Goal: Task Accomplishment & Management: Complete application form

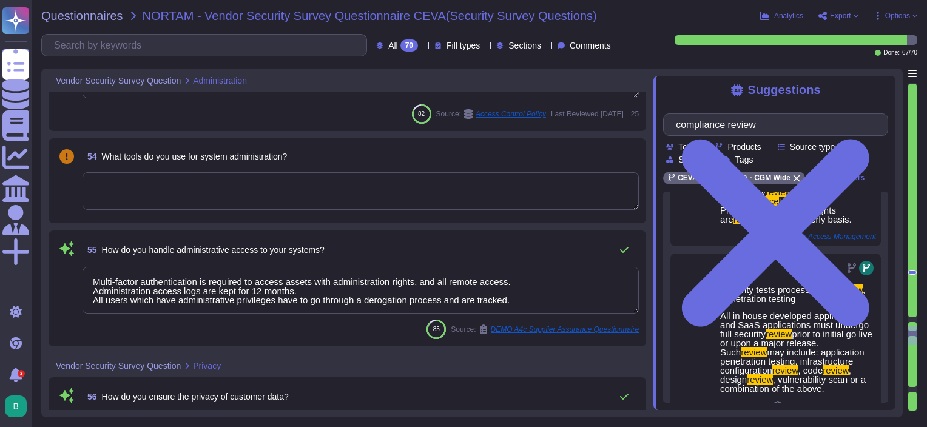
click at [257, 195] on textarea at bounding box center [361, 191] width 556 height 38
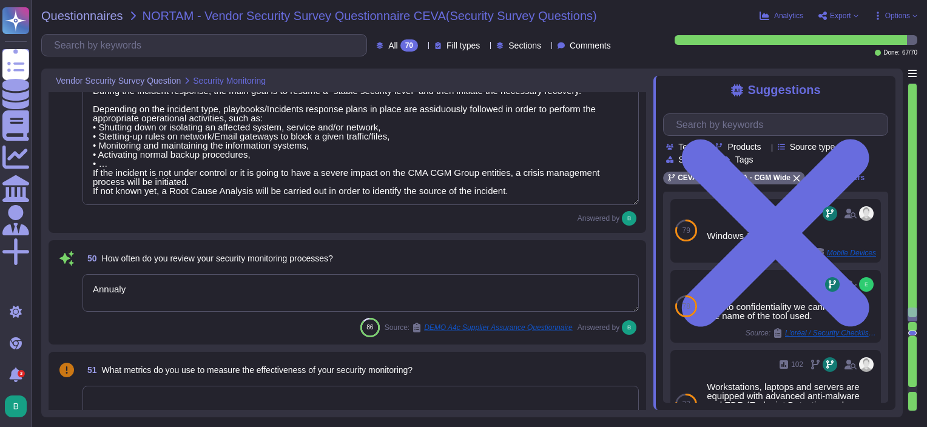
scroll to position [5910, 0]
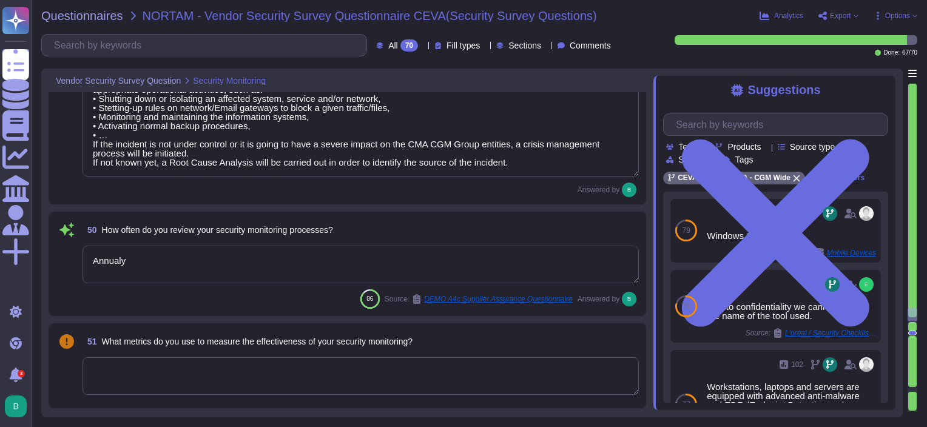
click at [150, 262] on textarea "Annualy" at bounding box center [361, 265] width 556 height 38
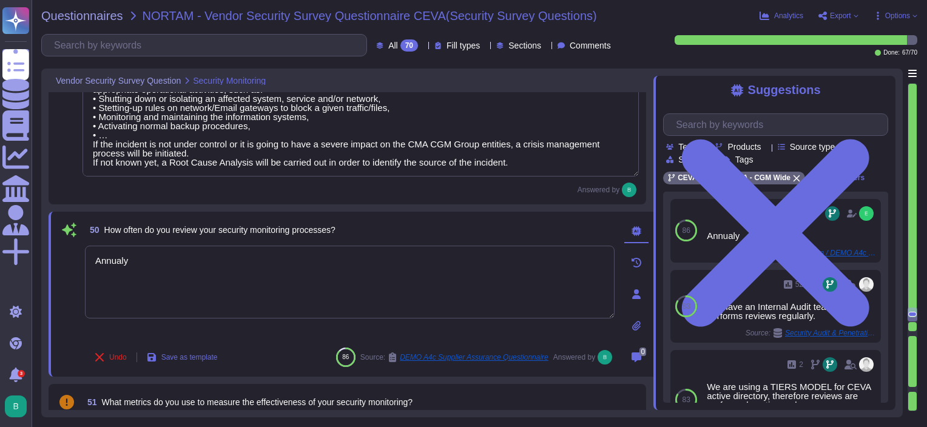
click at [368, 226] on div "50 How often do you review your security monitoring processes?" at bounding box center [350, 230] width 530 height 22
drag, startPoint x: 148, startPoint y: 260, endPoint x: 75, endPoint y: 260, distance: 72.8
click at [75, 260] on div "50 How often do you review your security monitoring processes? Annually Undo Sa…" at bounding box center [336, 294] width 556 height 150
click at [229, 337] on div at bounding box center [350, 293] width 530 height 95
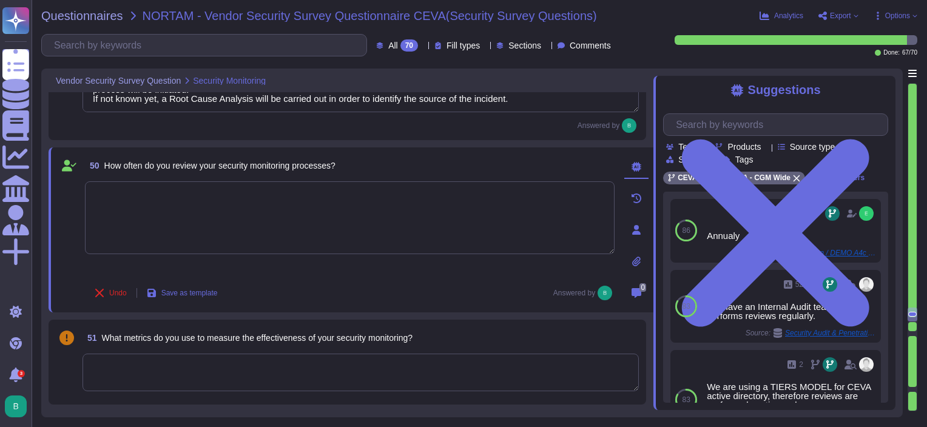
scroll to position [5993, 0]
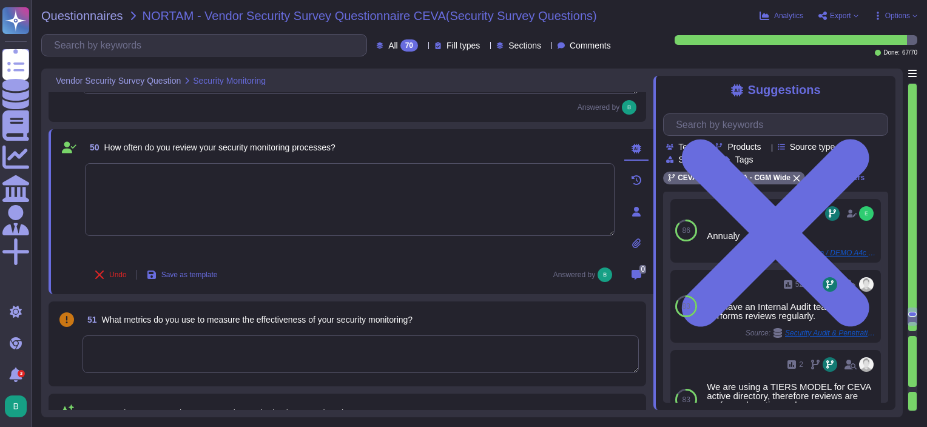
click at [345, 274] on div "Undo Save as template Answered by" at bounding box center [350, 275] width 530 height 24
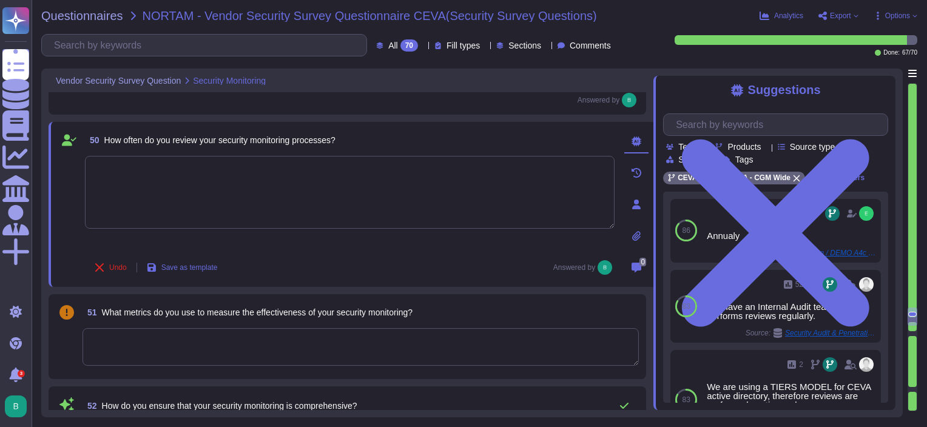
click at [396, 280] on div "50 How often do you review your security monitoring processes? Undo Save as tem…" at bounding box center [351, 204] width 605 height 165
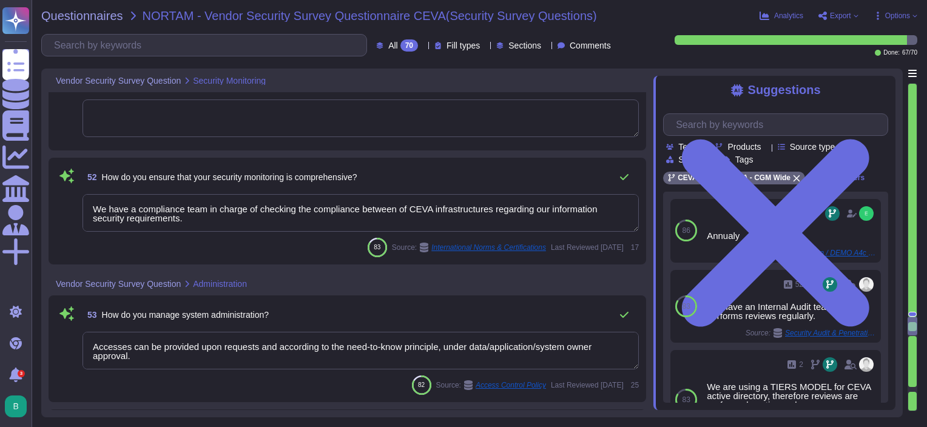
scroll to position [6235, 0]
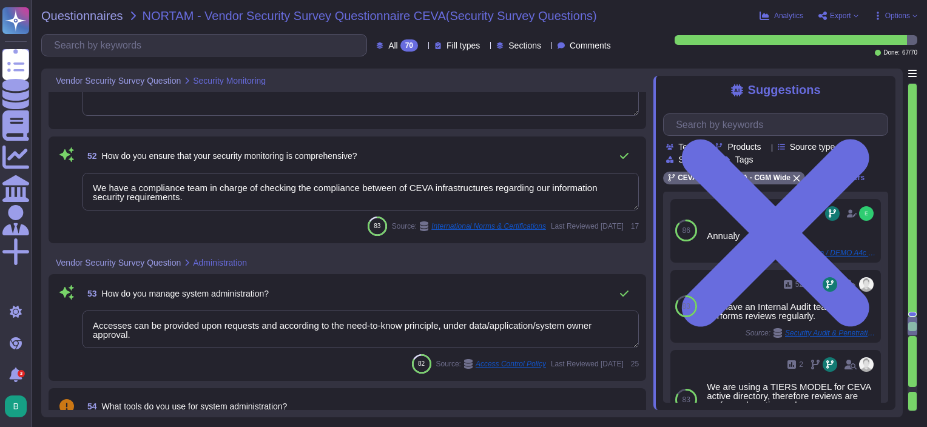
click at [420, 283] on div "53 How do you manage system administration?" at bounding box center [361, 294] width 556 height 24
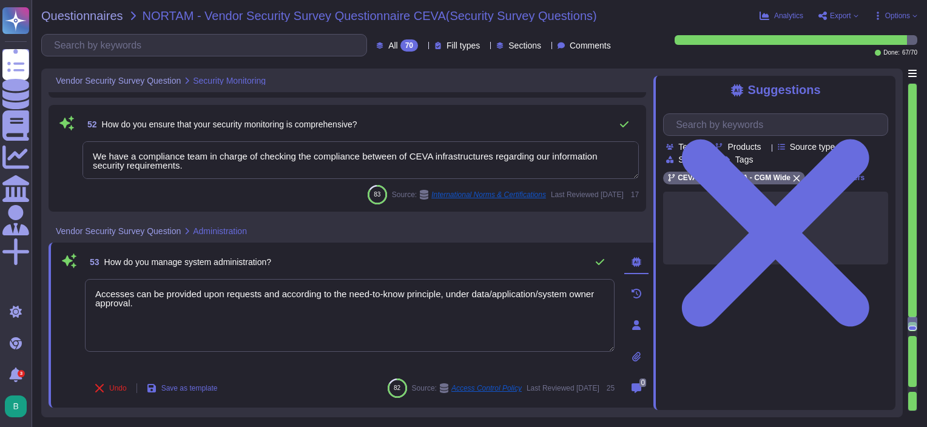
click at [342, 252] on div "53 How do you manage system administration?" at bounding box center [350, 262] width 530 height 24
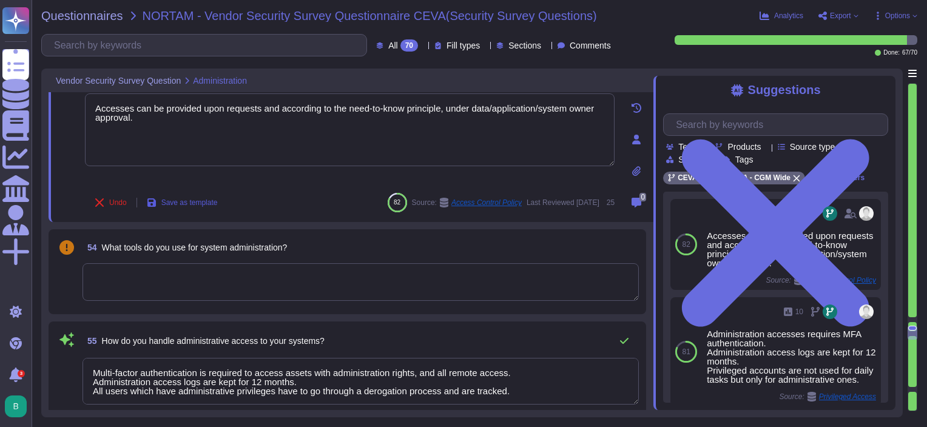
scroll to position [6262, 0]
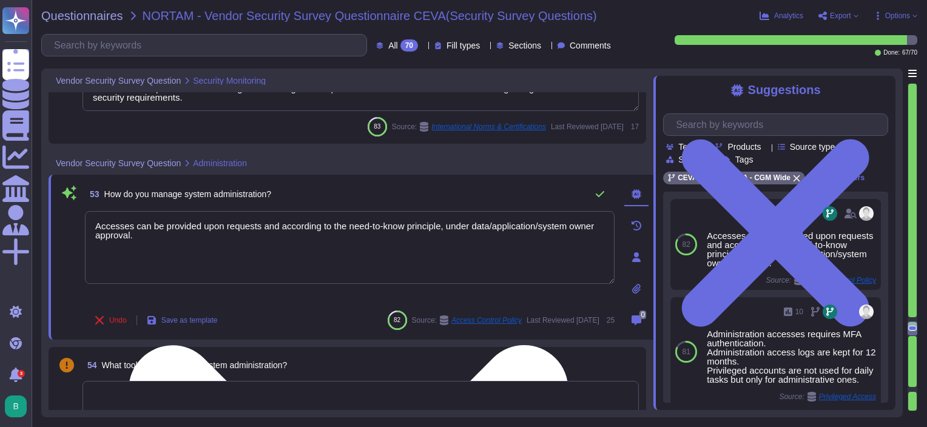
click at [161, 233] on textarea "Accesses can be provided upon requests and according to the need-to-know princi…" at bounding box center [350, 247] width 530 height 73
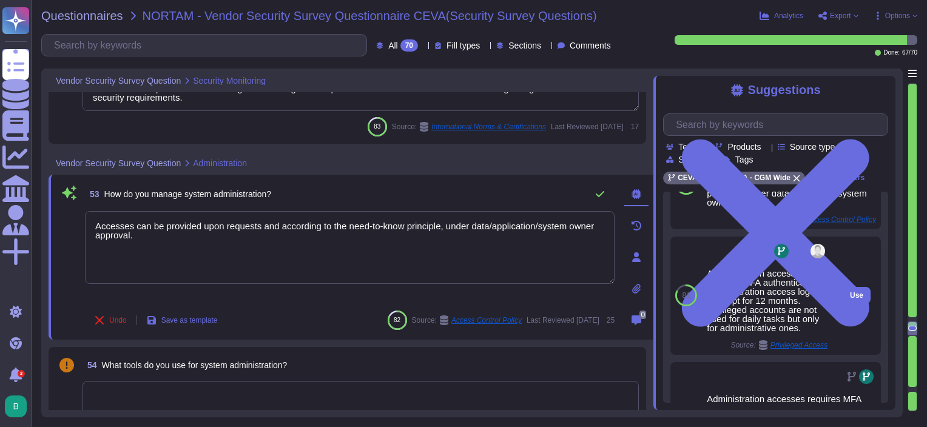
scroll to position [56, 0]
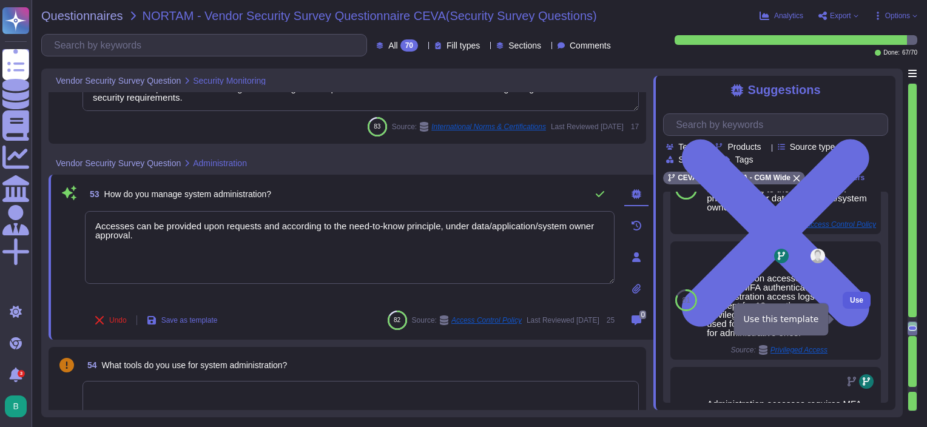
click at [850, 304] on span "Use" at bounding box center [856, 300] width 13 height 7
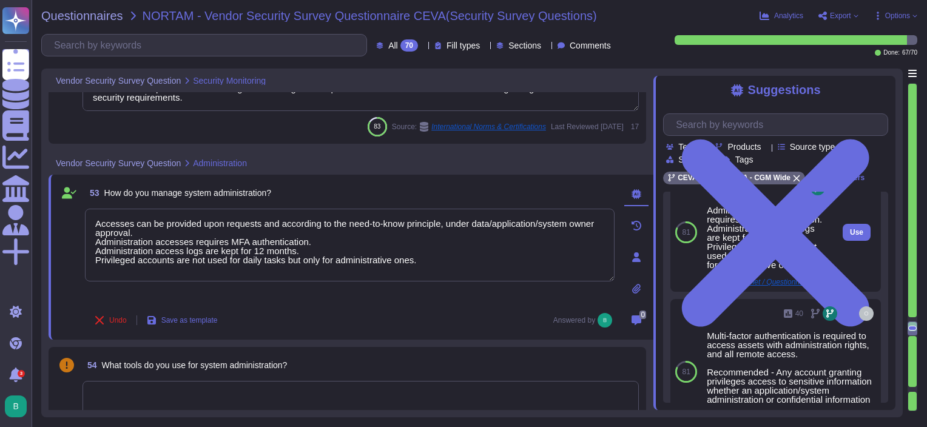
scroll to position [350, 0]
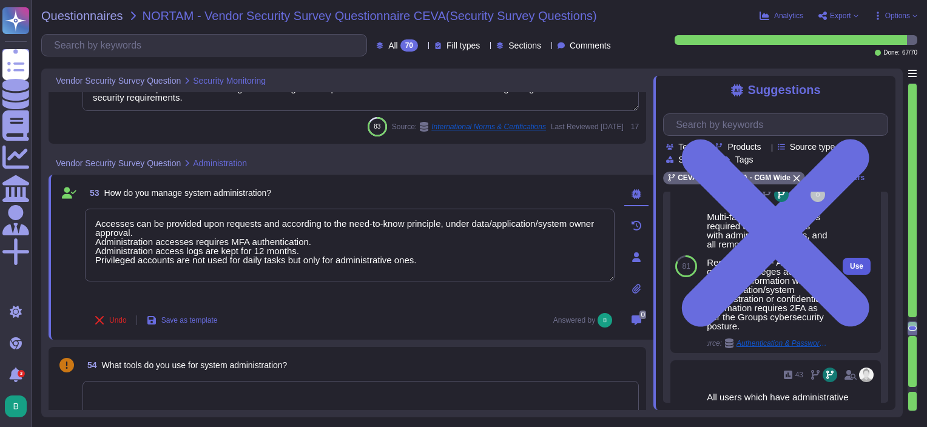
click at [850, 270] on span "Use" at bounding box center [856, 266] width 13 height 7
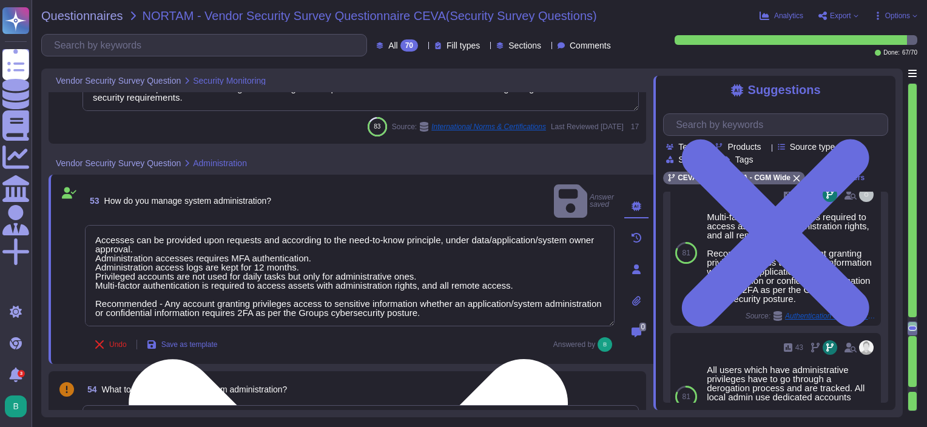
drag, startPoint x: 163, startPoint y: 288, endPoint x: 95, endPoint y: 287, distance: 68.0
click at [95, 287] on textarea "Accesses can be provided upon requests and according to the need-to-know princi…" at bounding box center [350, 275] width 530 height 101
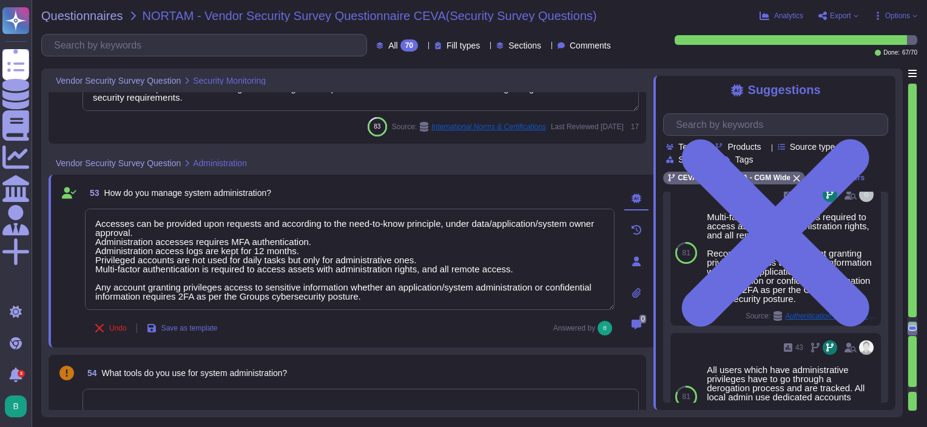
click at [446, 325] on div "Undo Save as template Answered by" at bounding box center [350, 328] width 530 height 24
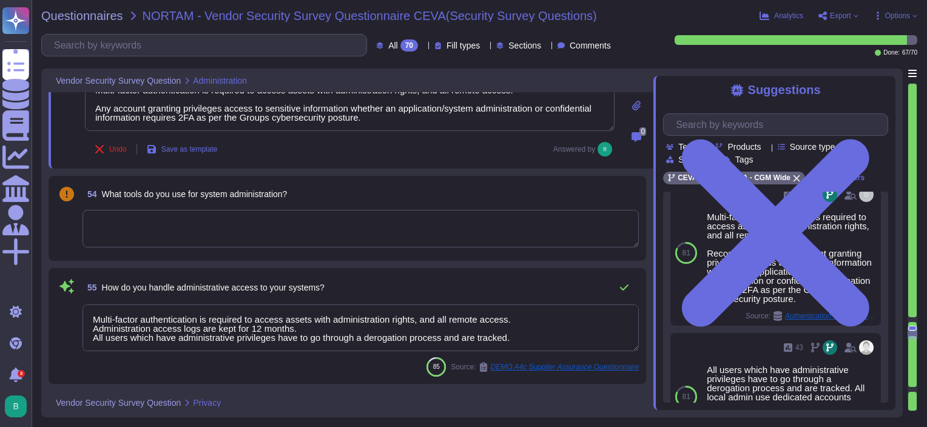
scroll to position [6444, 0]
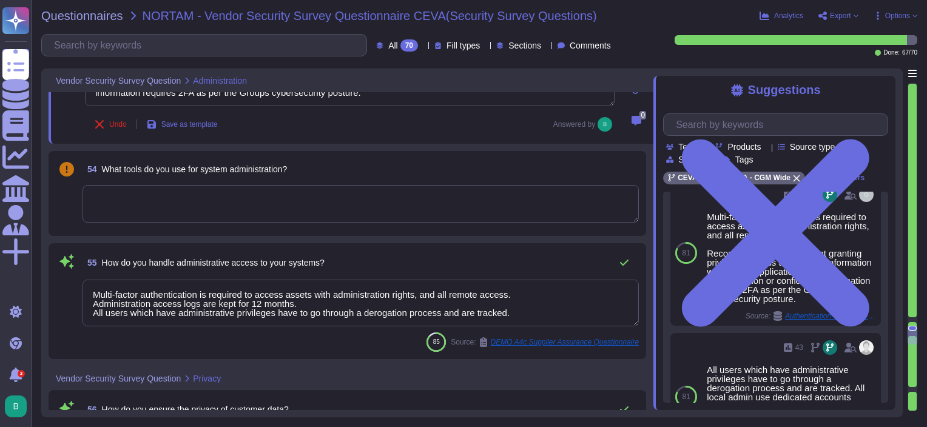
click at [383, 160] on div "54 What tools do you use for system administration?" at bounding box center [361, 169] width 556 height 22
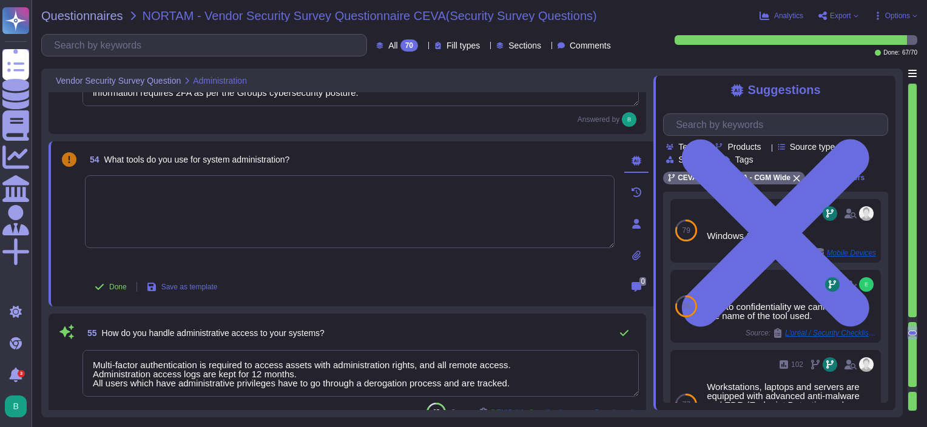
click at [447, 153] on div "54 What tools do you use for system administration?" at bounding box center [350, 160] width 530 height 22
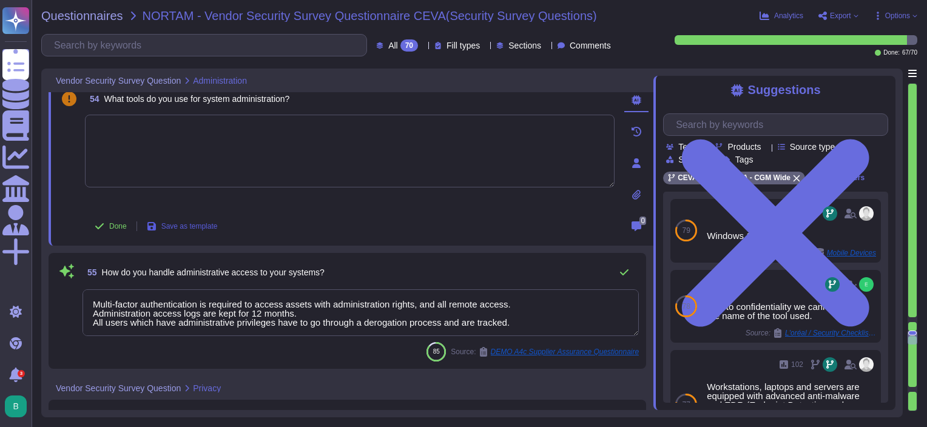
scroll to position [6565, 0]
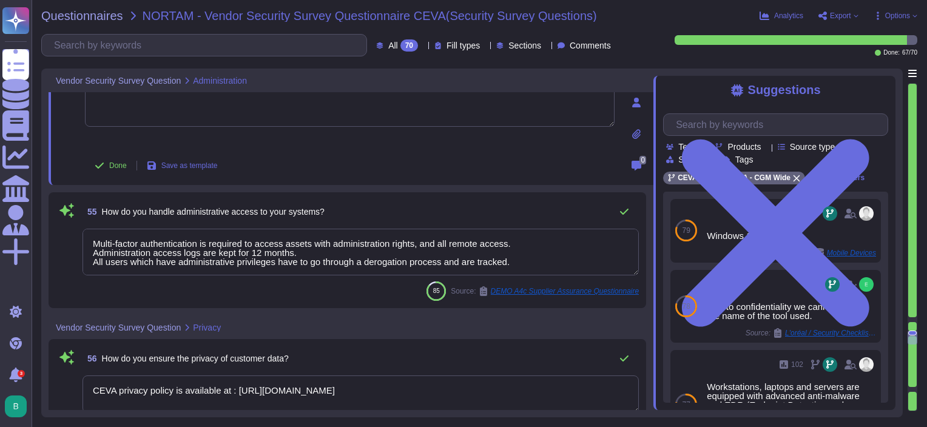
click at [311, 250] on textarea "Multi-factor authentication is required to access assets with administration ri…" at bounding box center [361, 252] width 556 height 47
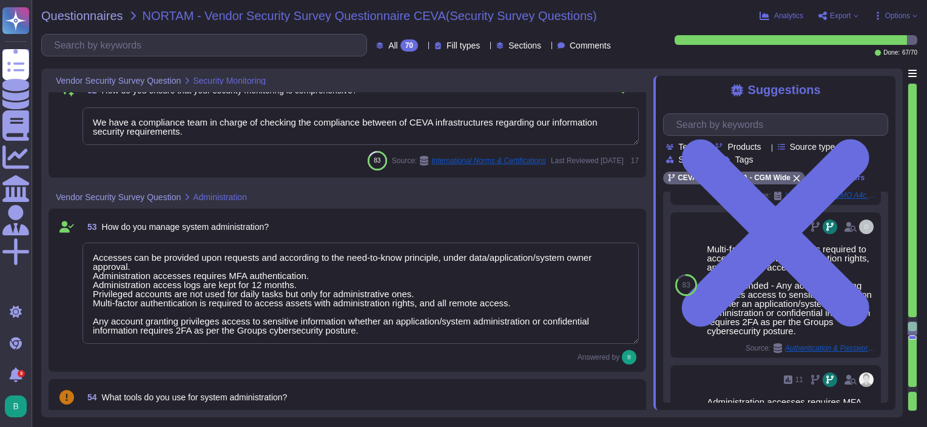
scroll to position [6262, 0]
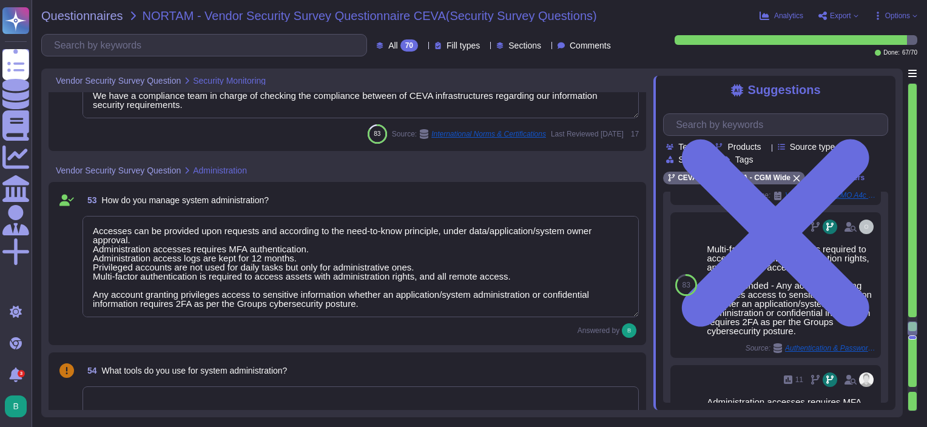
click at [394, 303] on textarea "Accesses can be provided upon requests and according to the need-to-know princi…" at bounding box center [361, 266] width 556 height 101
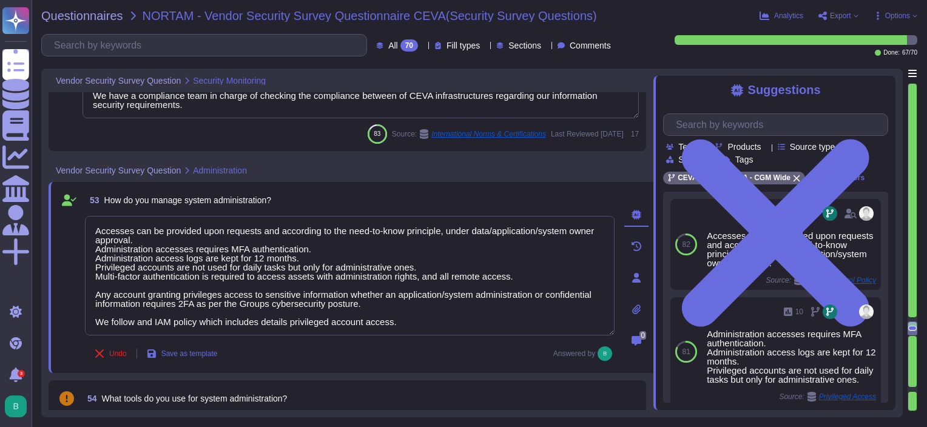
click at [400, 357] on div "Undo Save as template Answered by" at bounding box center [350, 354] width 530 height 24
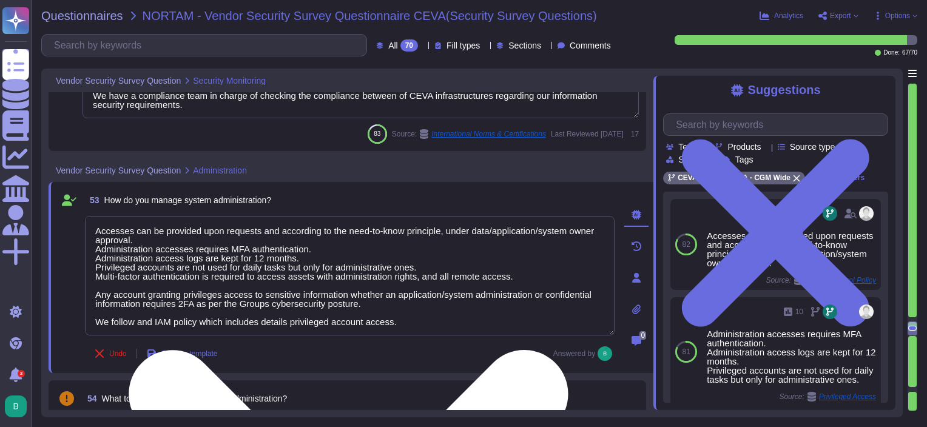
click at [419, 323] on textarea "Accesses can be provided upon requests and according to the need-to-know princi…" at bounding box center [350, 276] width 530 height 120
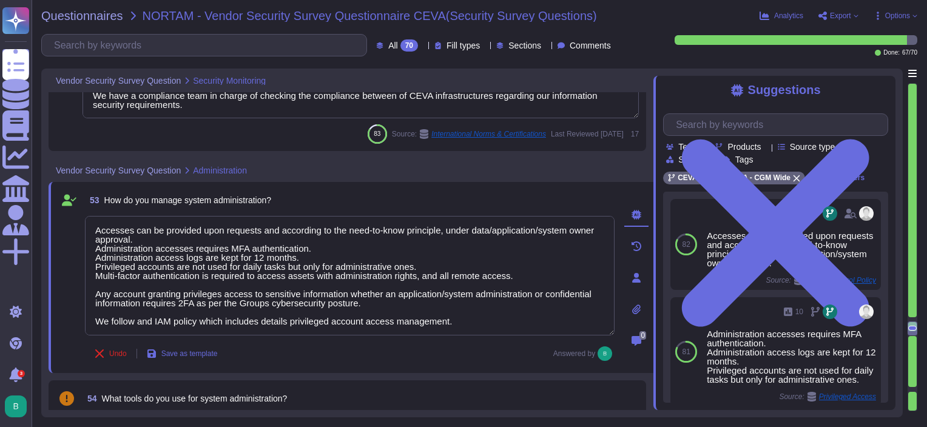
click at [472, 361] on div "Undo Save as template Answered by" at bounding box center [350, 354] width 530 height 24
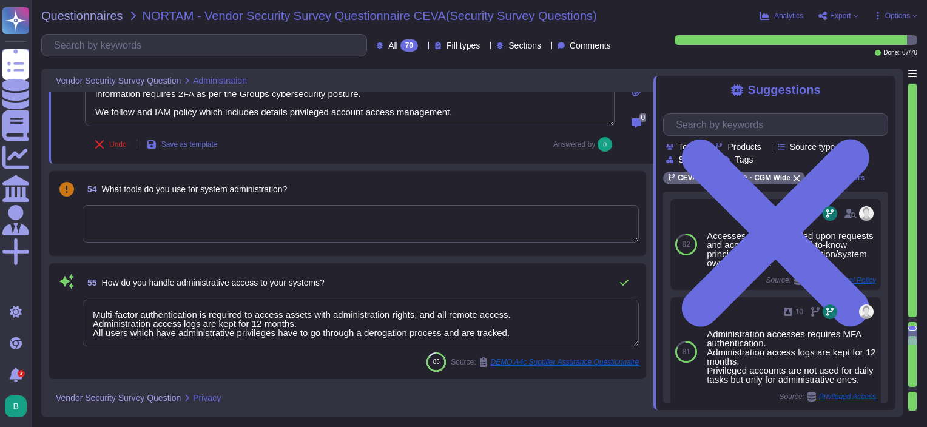
scroll to position [6505, 0]
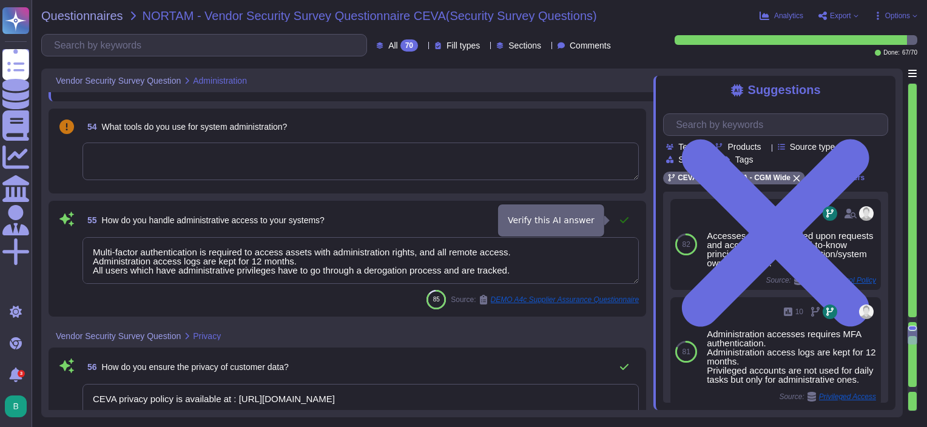
click at [626, 221] on icon at bounding box center [625, 220] width 10 height 10
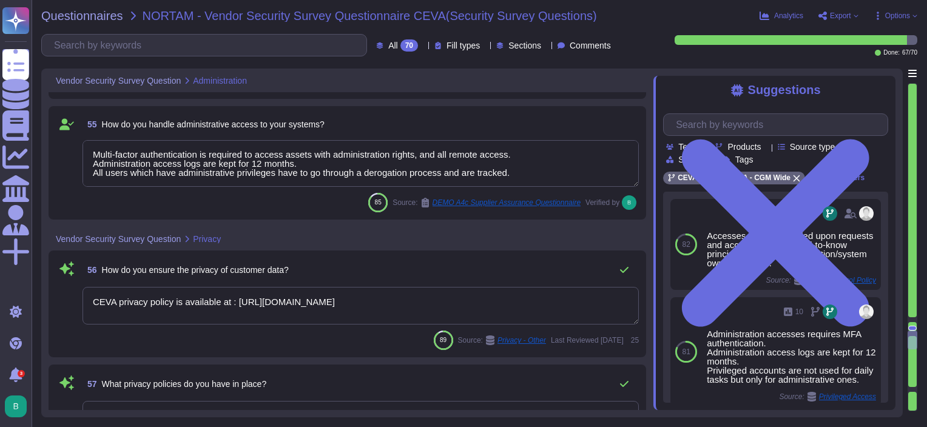
scroll to position [6626, 0]
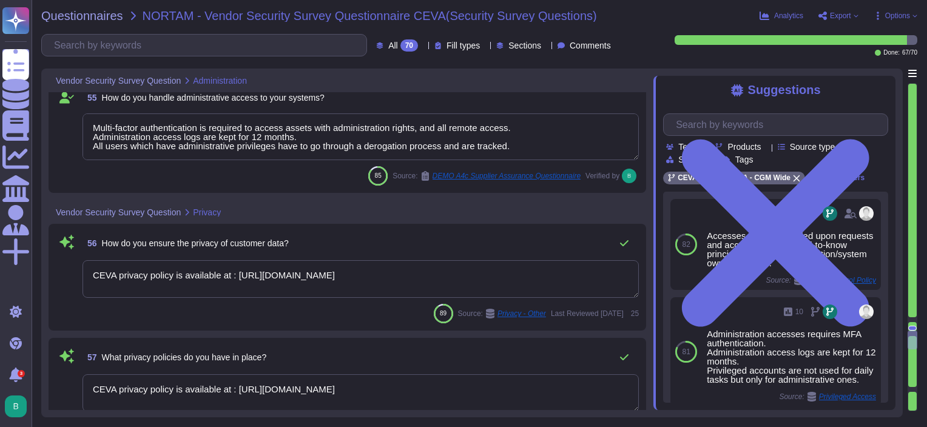
drag, startPoint x: 464, startPoint y: 274, endPoint x: 84, endPoint y: 269, distance: 380.5
click at [84, 269] on textarea "CEVA privacy policy is available at : [URL][DOMAIN_NAME]" at bounding box center [361, 279] width 556 height 38
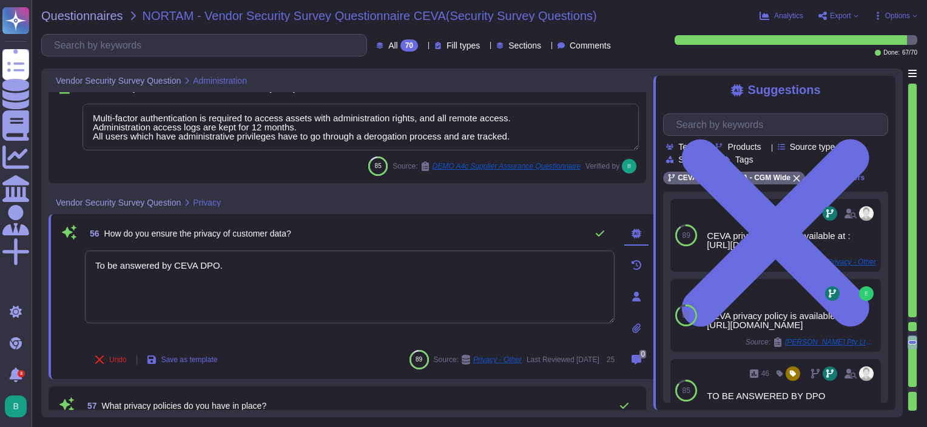
click at [355, 223] on div "56 How do you ensure the privacy of customer data?" at bounding box center [350, 233] width 530 height 24
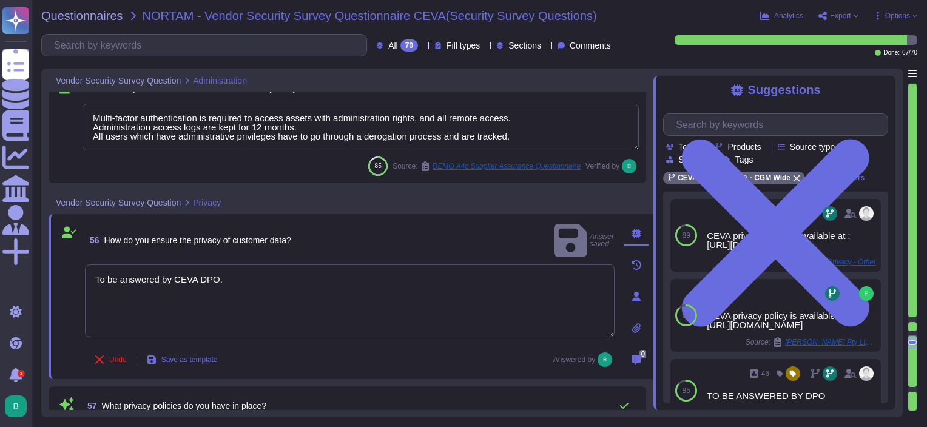
scroll to position [6687, 0]
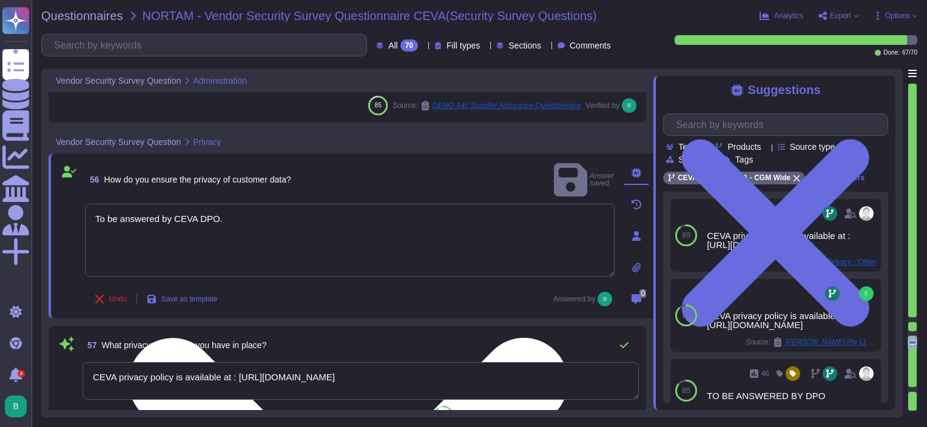
click at [306, 206] on textarea "To be answered by CEVA DPO." at bounding box center [350, 240] width 530 height 73
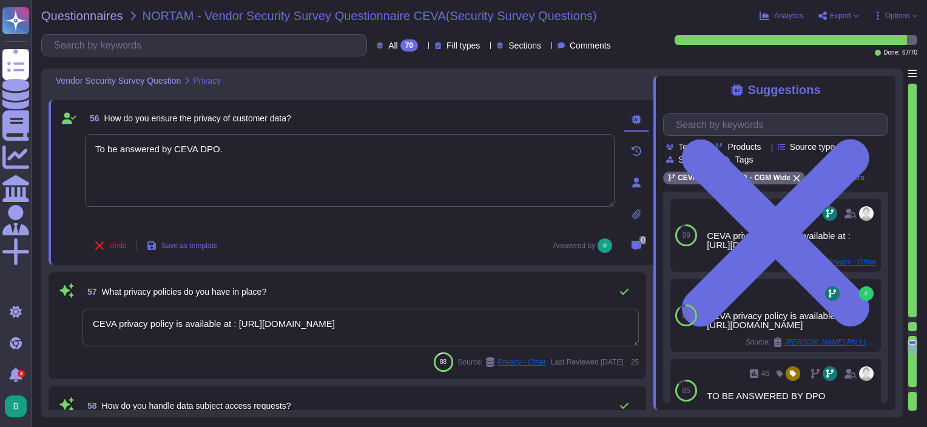
scroll to position [6748, 0]
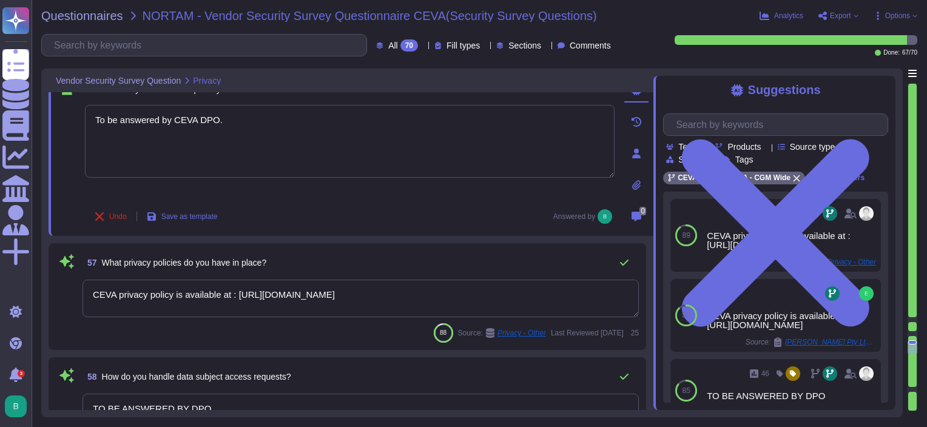
click at [351, 263] on div "57 What privacy policies do you have in place?" at bounding box center [361, 263] width 556 height 24
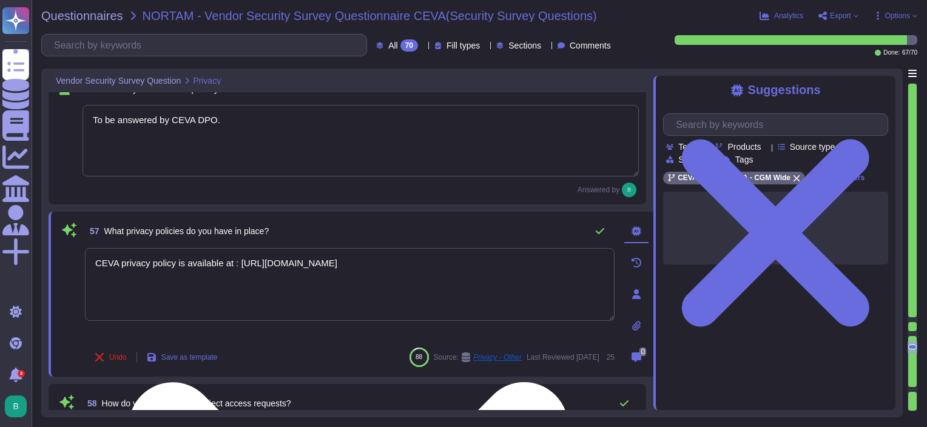
click at [454, 285] on textarea "CEVA privacy policy is available at : [URL][DOMAIN_NAME]" at bounding box center [350, 284] width 530 height 73
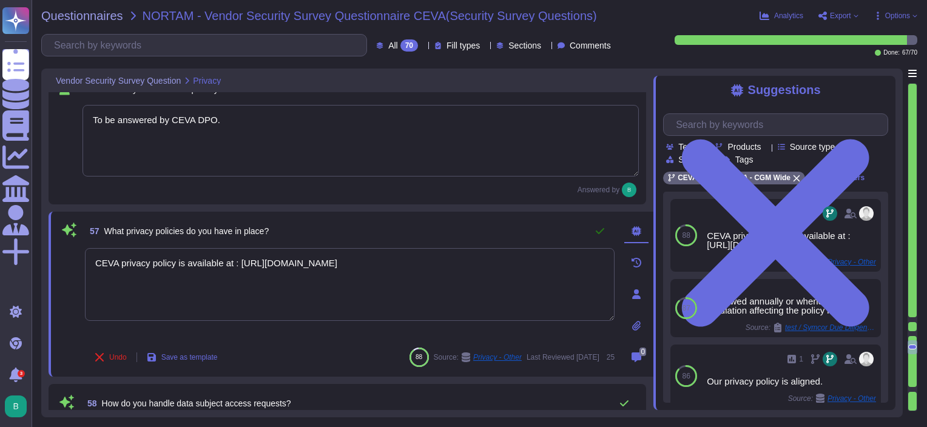
click at [605, 231] on button at bounding box center [600, 231] width 29 height 24
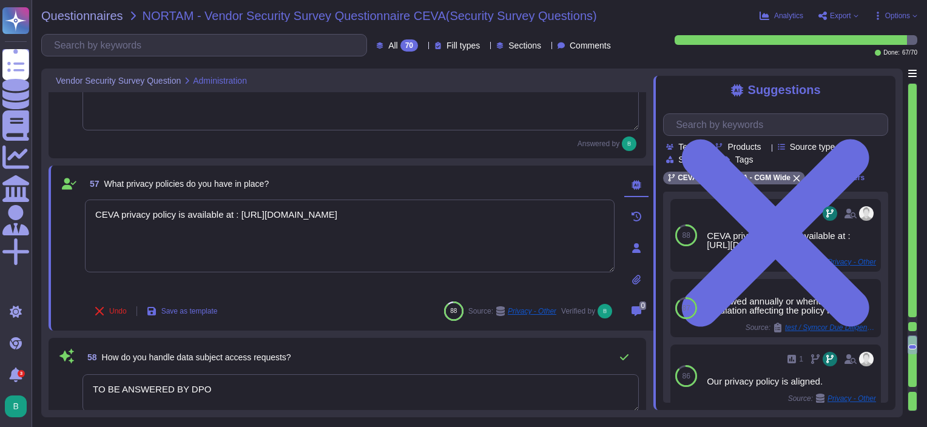
scroll to position [6687, 0]
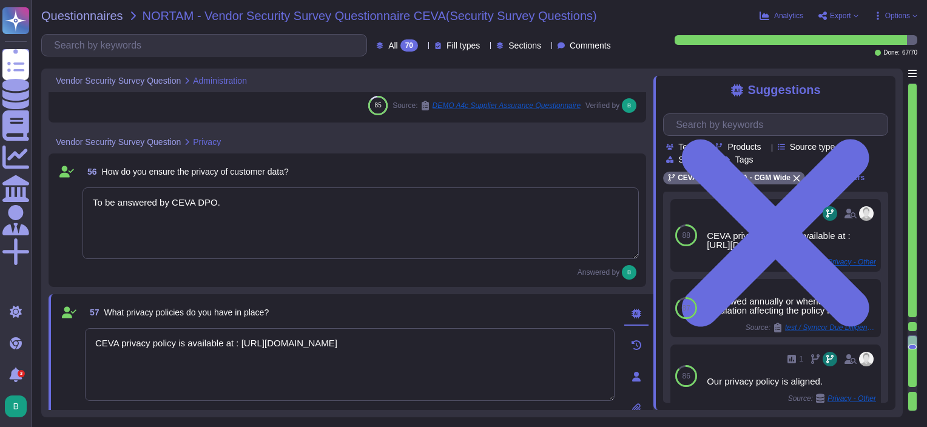
click at [291, 228] on textarea "To be answered by CEVA DPO." at bounding box center [361, 223] width 556 height 72
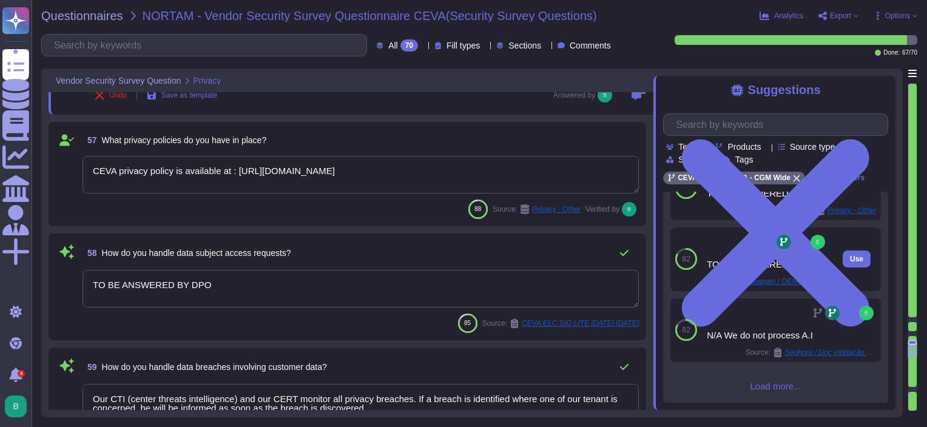
scroll to position [222, 0]
click at [282, 284] on textarea "TO BE ANSWERED BY DPO" at bounding box center [361, 289] width 556 height 38
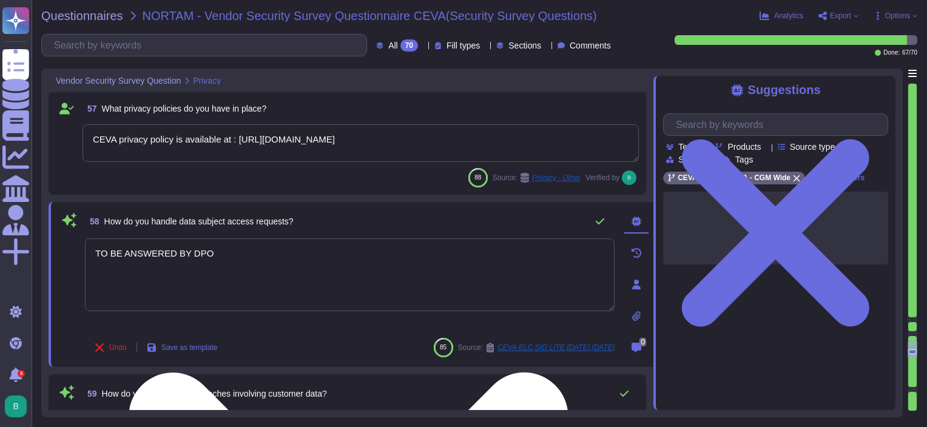
paste textarea "o be answered by CEVA DPO."
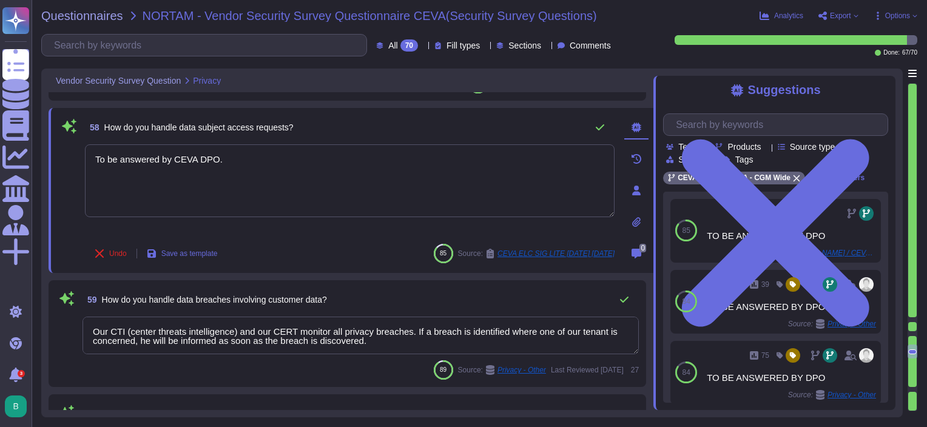
scroll to position [6990, 0]
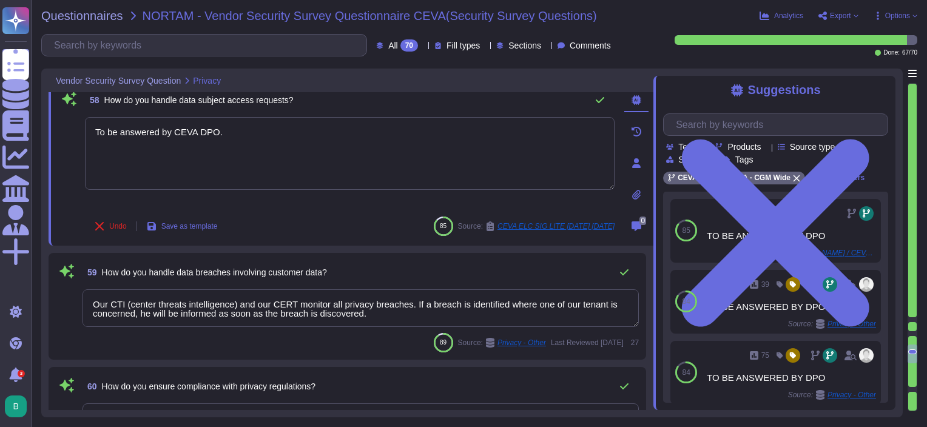
click at [357, 267] on div "59 How do you handle data breaches involving customer data?" at bounding box center [361, 272] width 556 height 24
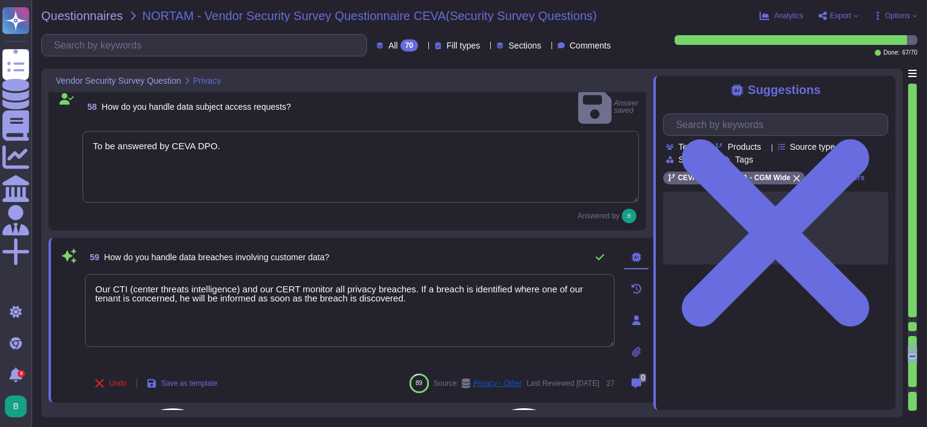
click at [430, 276] on textarea "Our CTI (center threats intelligence) and our CERT monitor all privacy breaches…" at bounding box center [350, 310] width 530 height 73
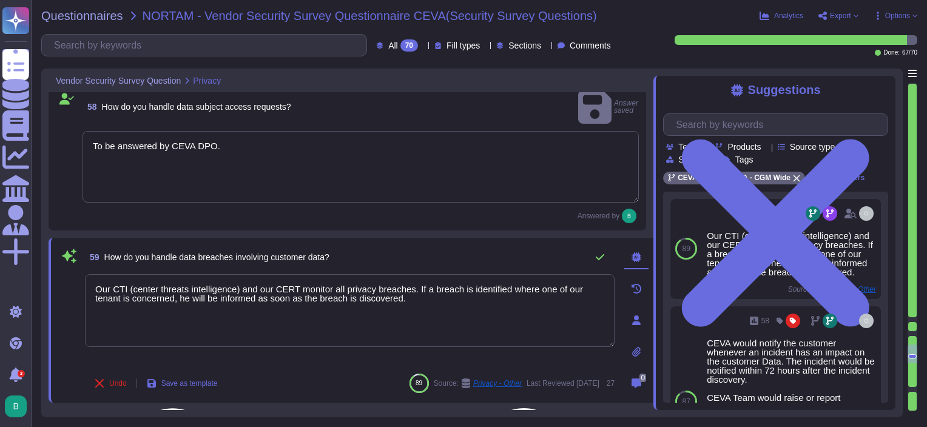
click at [425, 296] on textarea "Our CTI (center threats intelligence) and our CERT monitor all privacy breaches…" at bounding box center [350, 310] width 530 height 73
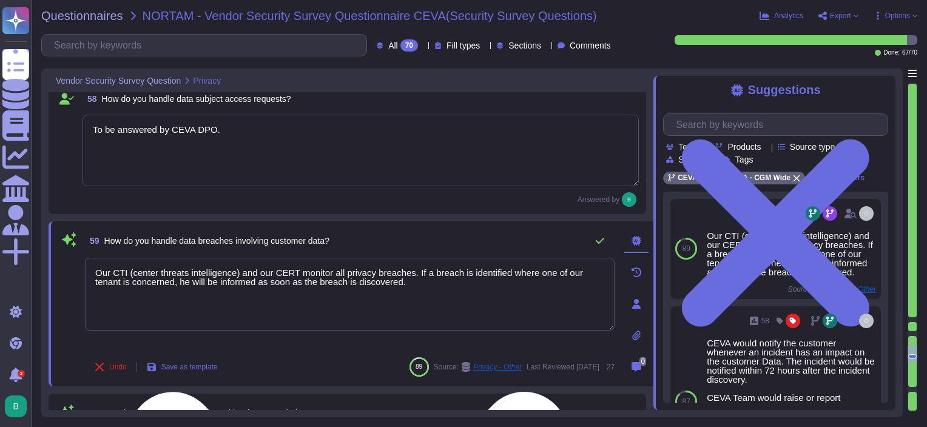
click at [184, 282] on textarea "Our CTI (center threats intelligence) and our CERT monitor all privacy breaches…" at bounding box center [350, 294] width 530 height 73
click at [459, 288] on textarea "Our CTI (center threats intelligence) and our CERT monitor all privacy breaches…" at bounding box center [350, 294] width 530 height 73
click at [426, 232] on div "59 How do you handle data breaches involving customer data?" at bounding box center [350, 241] width 530 height 24
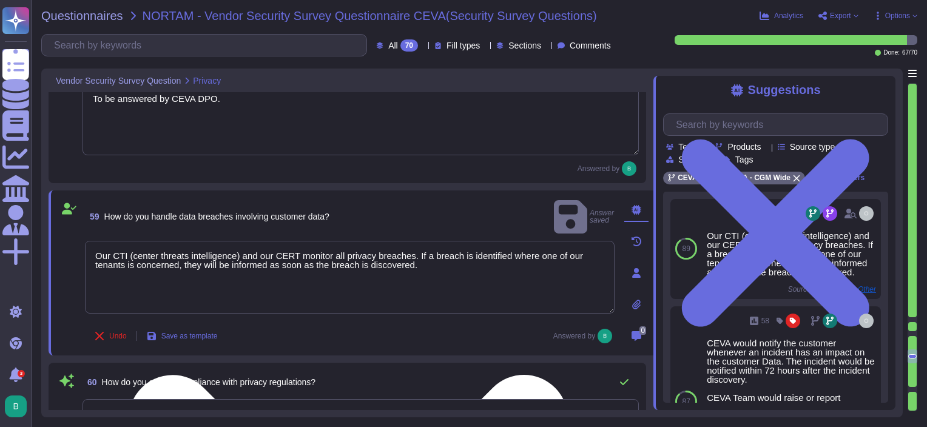
scroll to position [7051, 0]
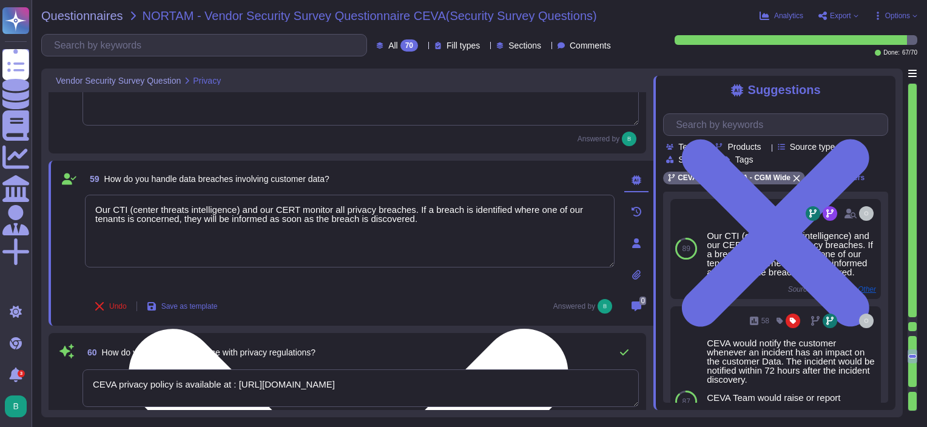
drag, startPoint x: 427, startPoint y: 221, endPoint x: 268, endPoint y: 225, distance: 158.4
click at [268, 225] on textarea "Our CTI (center threats intelligence) and our CERT monitor all privacy breaches…" at bounding box center [350, 231] width 530 height 73
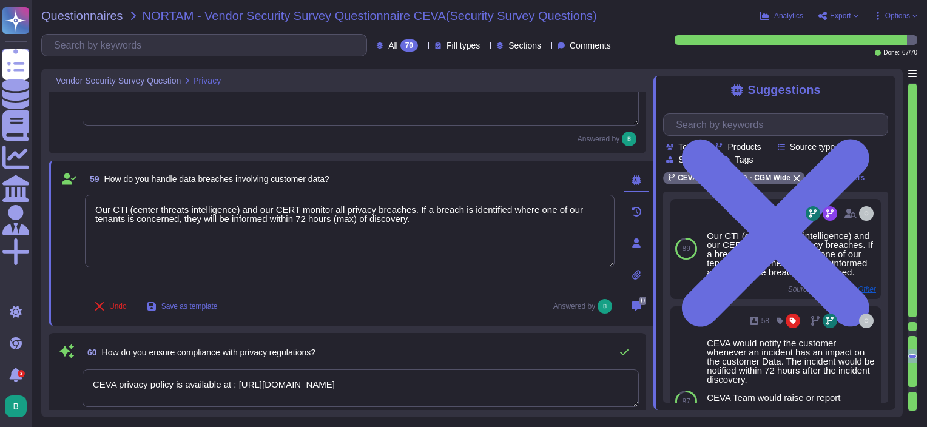
click at [476, 306] on div "Undo Save as template Answered by" at bounding box center [350, 306] width 530 height 24
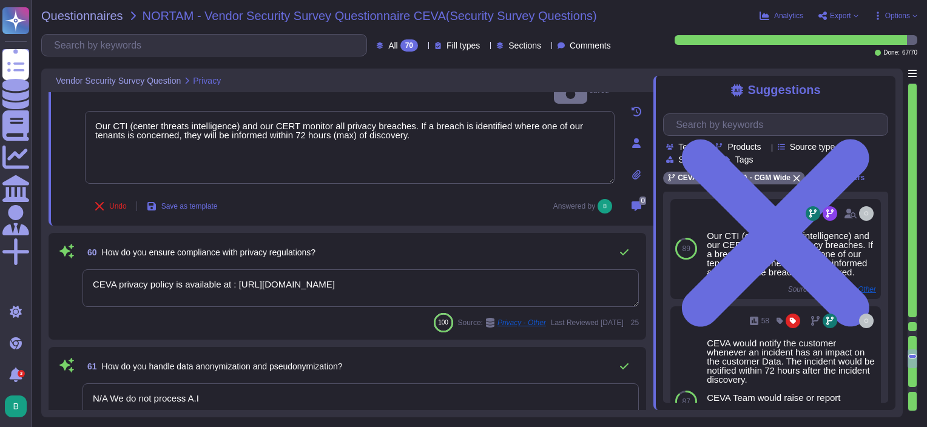
scroll to position [7172, 0]
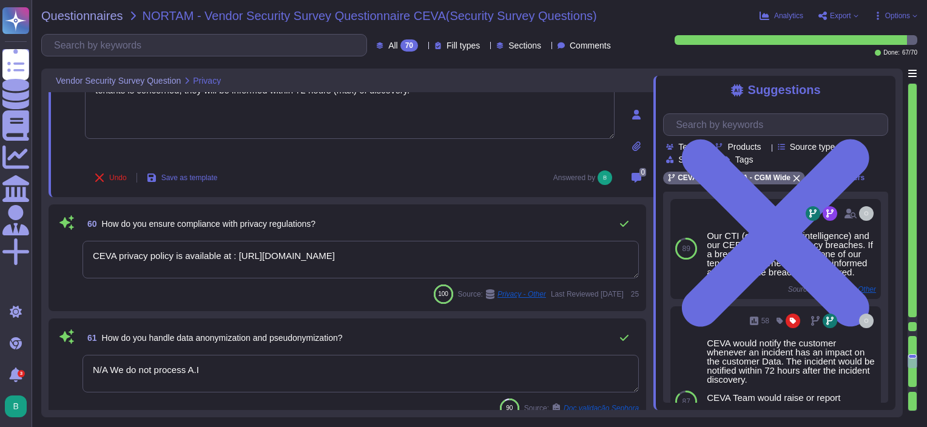
click at [452, 257] on textarea "CEVA privacy policy is available at : [URL][DOMAIN_NAME]" at bounding box center [361, 260] width 556 height 38
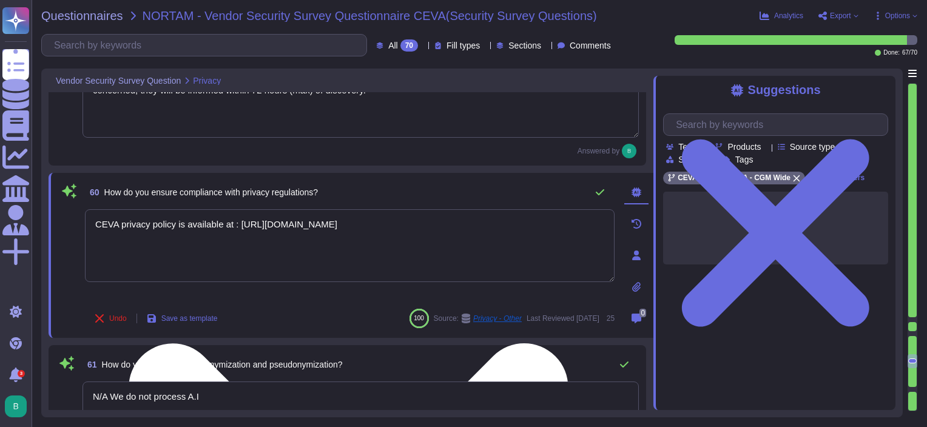
paste textarea "To be answered by CEVA DPO."
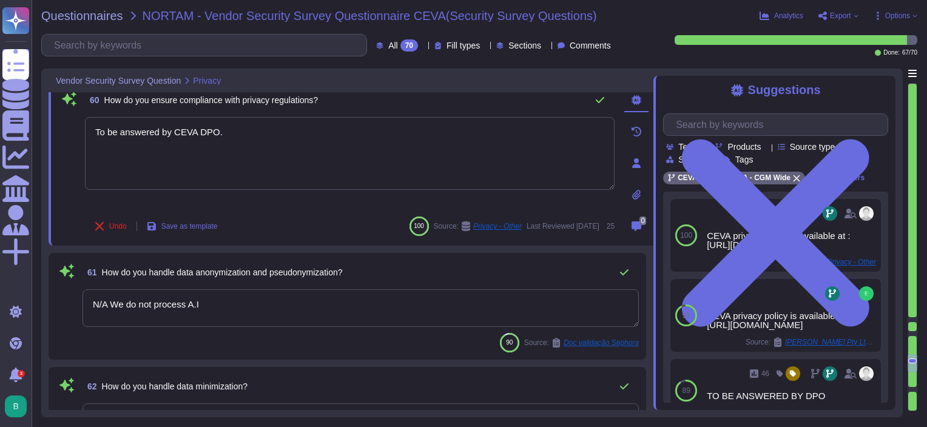
scroll to position [7294, 0]
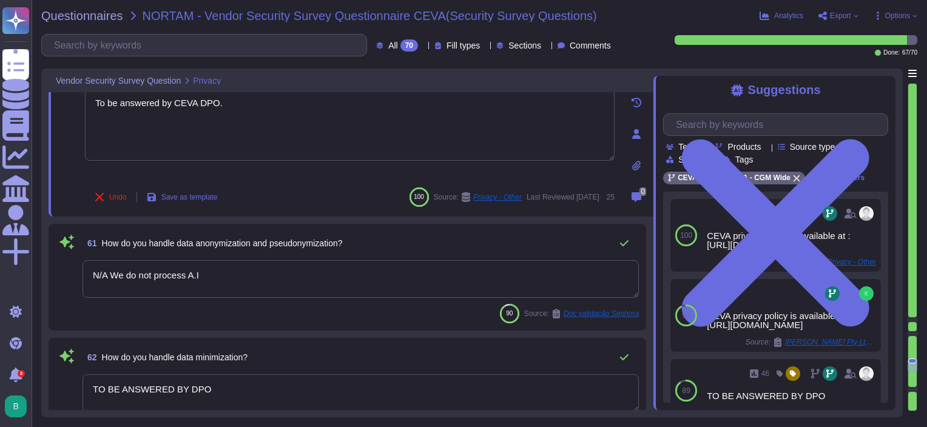
click at [258, 280] on textarea "N/A We do not process A.I" at bounding box center [361, 279] width 556 height 38
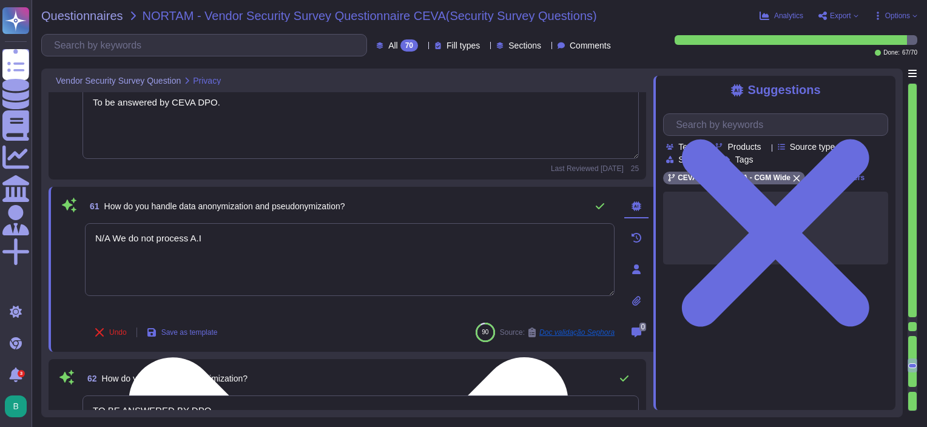
paste textarea "To be answered by CEVA DPO."
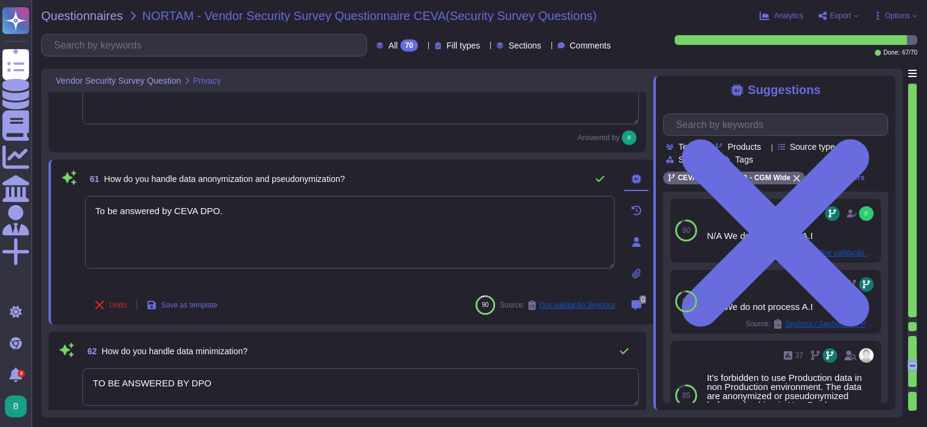
scroll to position [7415, 0]
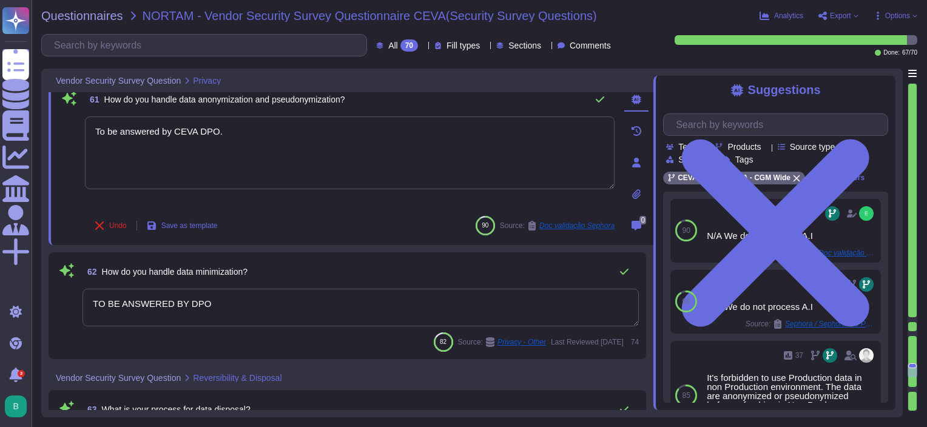
click at [224, 289] on textarea "TO BE ANSWERED BY DPO" at bounding box center [361, 308] width 556 height 38
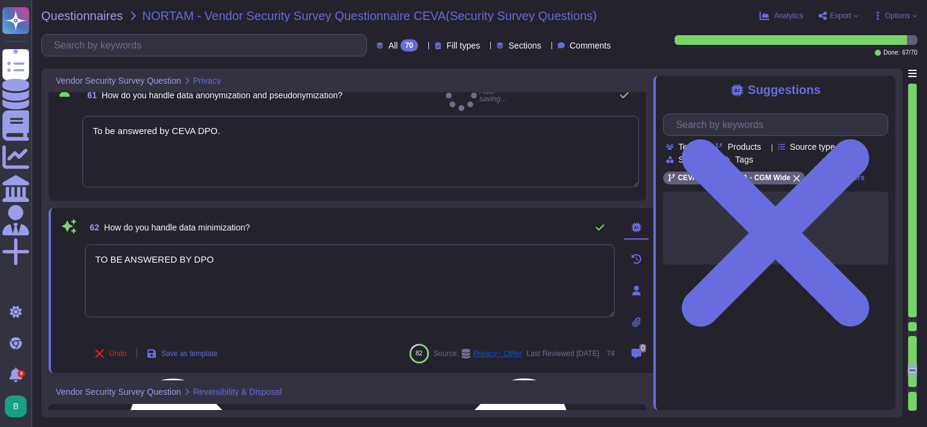
paste textarea "o be answered by CEVA DPO."
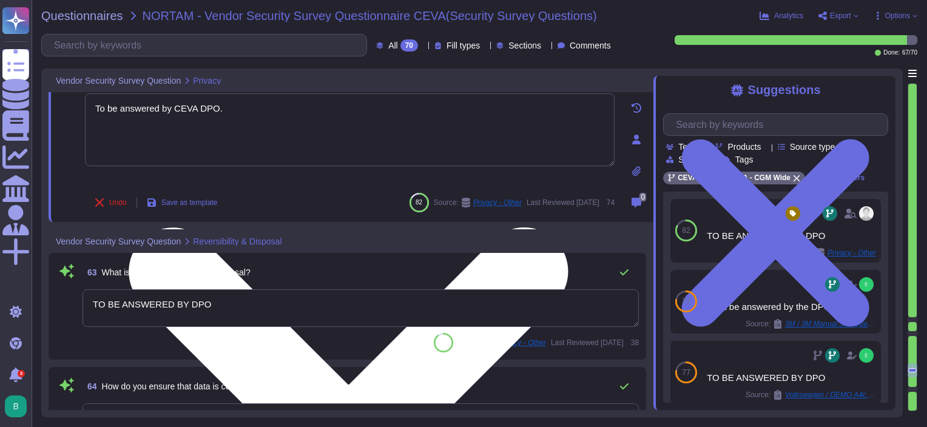
scroll to position [7597, 0]
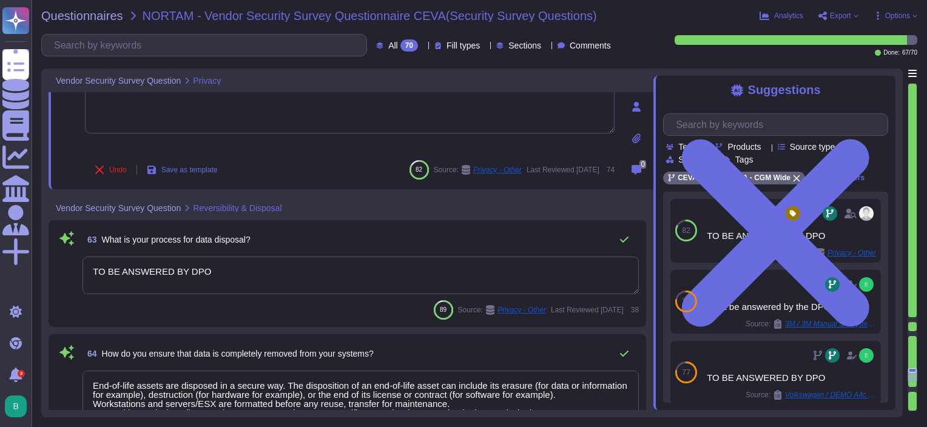
click at [302, 228] on div "63 What is your process for data disposal?" at bounding box center [361, 240] width 556 height 24
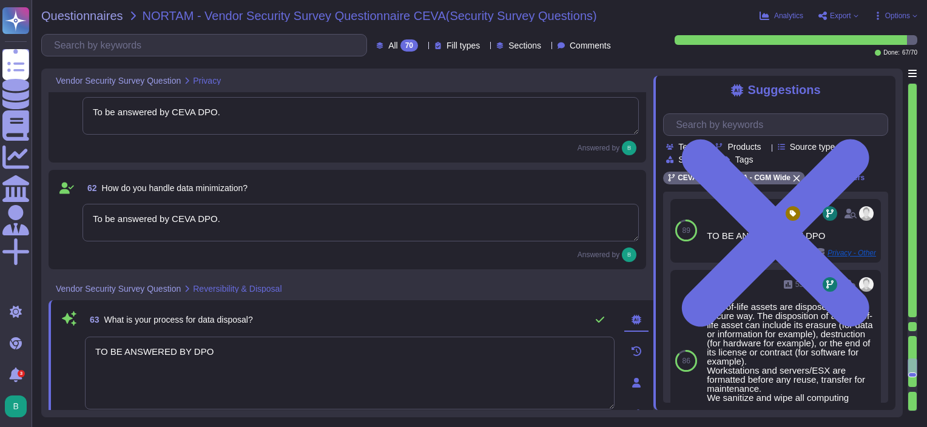
scroll to position [7343, 0]
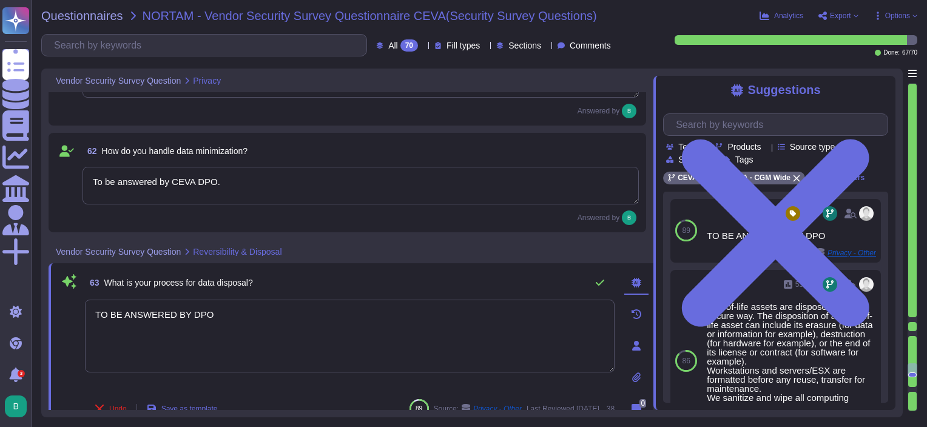
click at [270, 272] on div "63 What is your process for data disposal?" at bounding box center [350, 283] width 530 height 24
click at [238, 317] on textarea "TO BE ANSWERED BY DPO" at bounding box center [350, 336] width 530 height 73
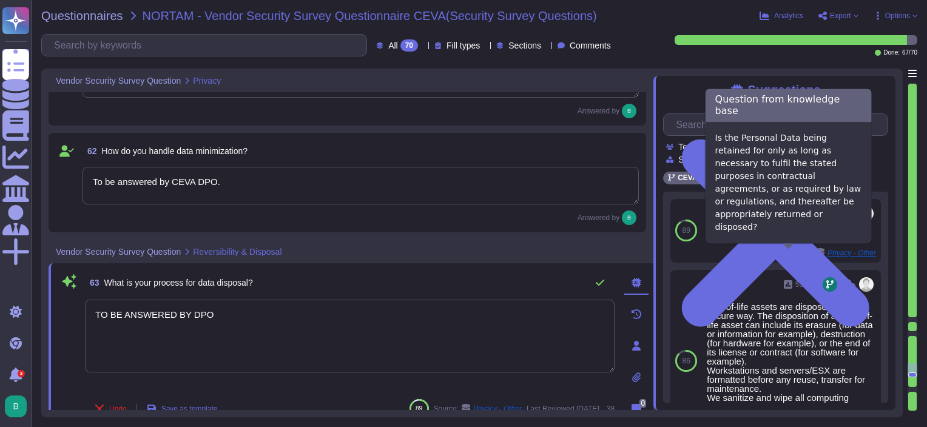
click at [558, 252] on div "Vendor Security Survey Question Reversibility & Disposal" at bounding box center [351, 252] width 605 height 24
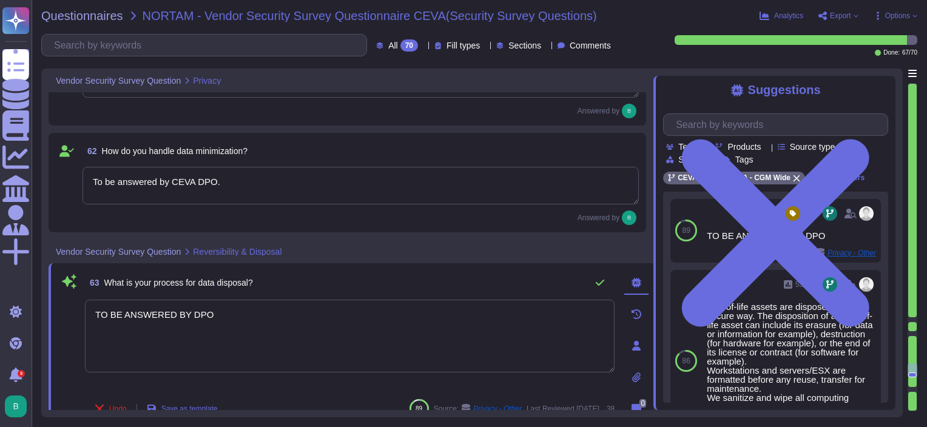
click at [349, 297] on div "63 What is your process for data disposal? TO BE ANSWERED BY DPO Undo Save as t…" at bounding box center [336, 346] width 556 height 150
click at [331, 310] on textarea "TO BE ANSWERED BY DPO" at bounding box center [350, 336] width 530 height 73
paste textarea "o be answered by CEVA DPO."
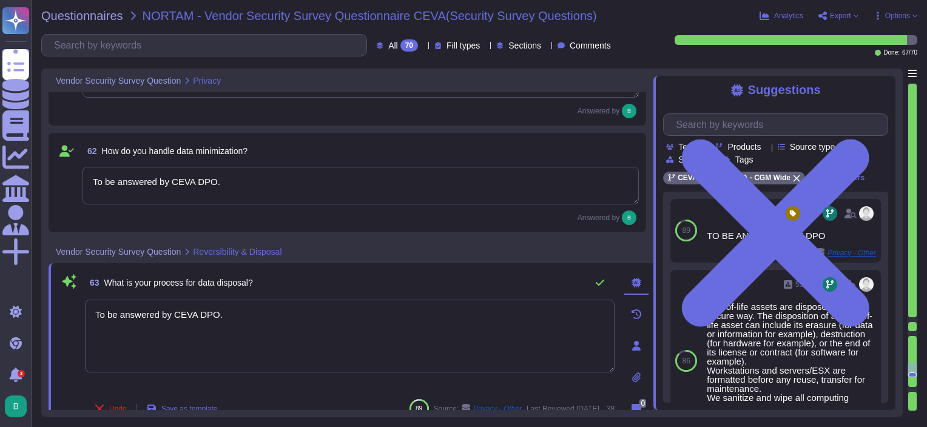
click at [348, 274] on div "63 What is your process for data disposal?" at bounding box center [350, 283] width 530 height 24
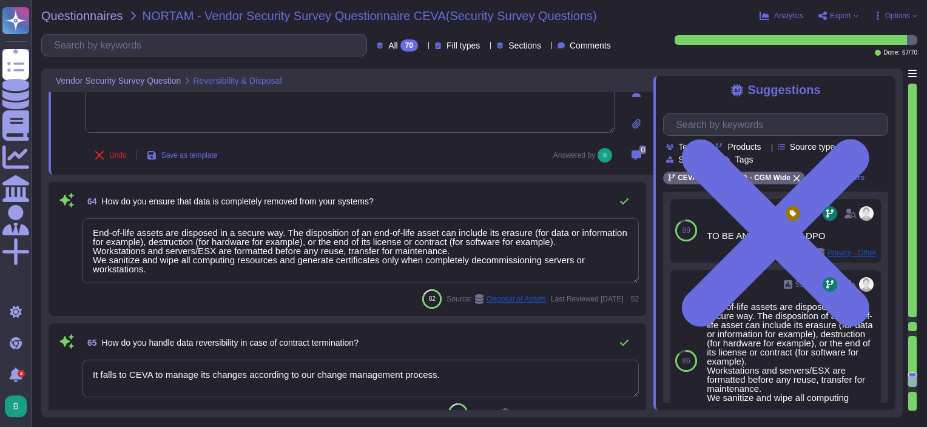
scroll to position [7586, 0]
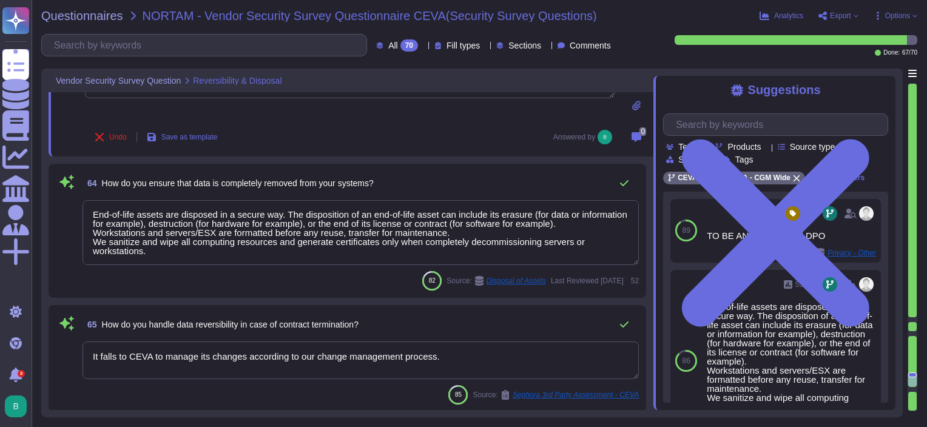
click at [456, 240] on textarea "End-of-life assets are disposed in a secure way. The disposition of an end-of-l…" at bounding box center [361, 232] width 556 height 65
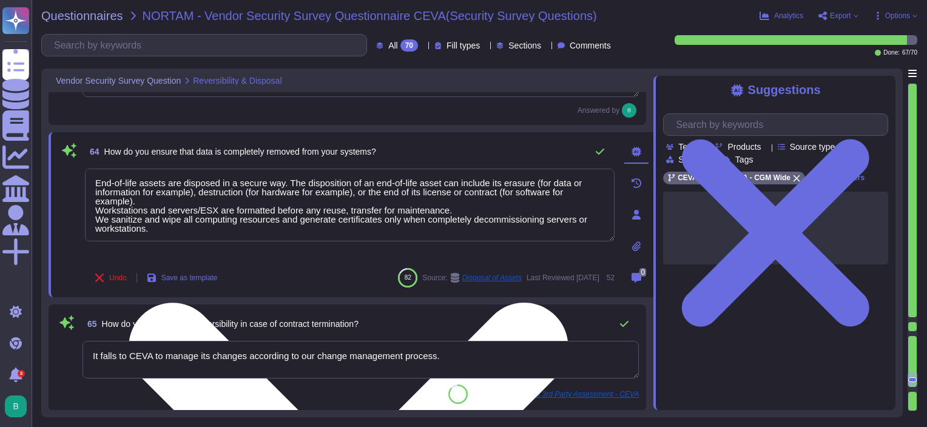
click at [456, 240] on textarea "End-of-life assets are disposed in a secure way. The disposition of an end-of-l…" at bounding box center [350, 205] width 530 height 73
click at [455, 220] on textarea "End-of-life assets are disposed in a secure way. The disposition of an end-of-l…" at bounding box center [350, 205] width 530 height 73
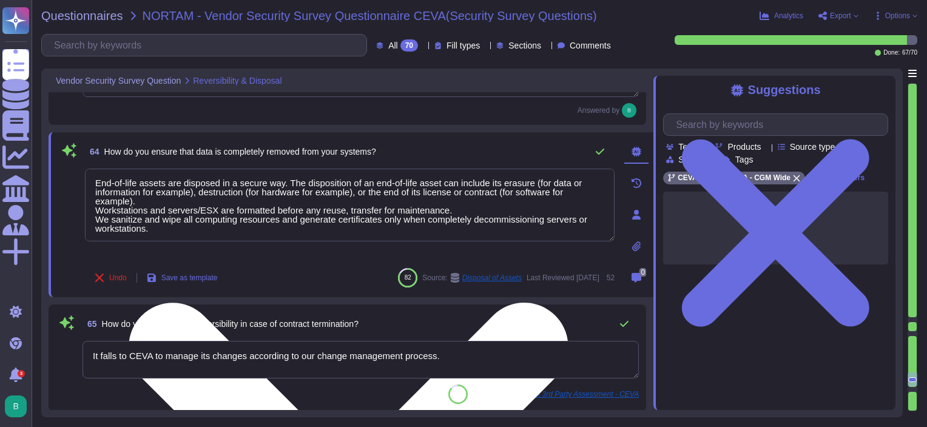
click at [455, 220] on textarea "End-of-life assets are disposed in a secure way. The disposition of an end-of-l…" at bounding box center [350, 205] width 530 height 73
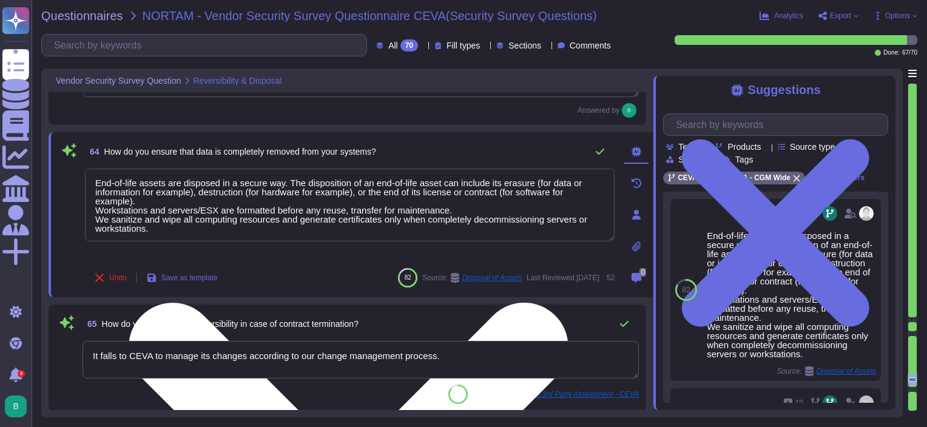
click at [237, 235] on textarea "End-of-life assets are disposed in a secure way. The disposition of an end-of-l…" at bounding box center [350, 205] width 530 height 73
drag, startPoint x: 221, startPoint y: 237, endPoint x: 95, endPoint y: 177, distance: 139.8
click at [95, 177] on textarea "End-of-life assets are disposed in a secure way. The disposition of an end-of-l…" at bounding box center [350, 205] width 530 height 73
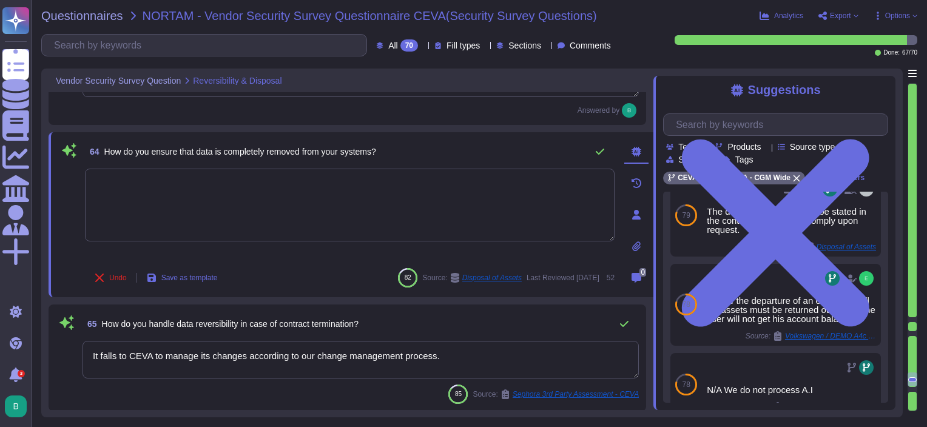
scroll to position [201, 0]
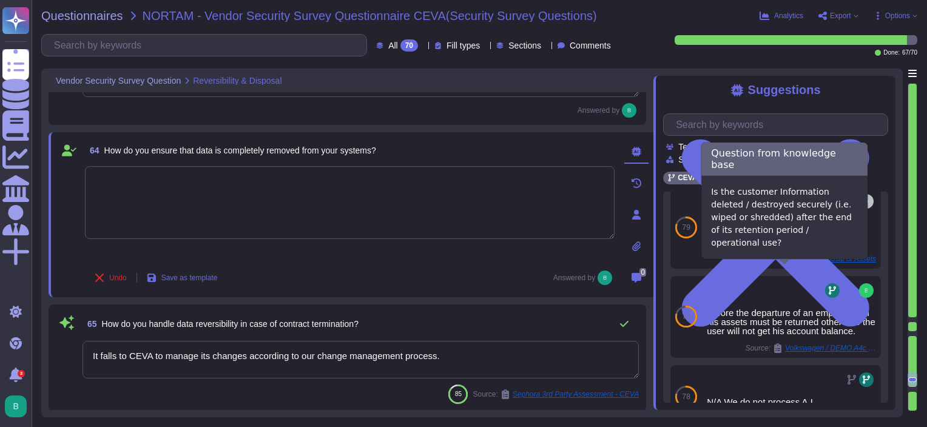
click at [387, 203] on textarea at bounding box center [350, 202] width 530 height 73
click at [797, 263] on span "Disposal of Assets" at bounding box center [797, 258] width 59 height 7
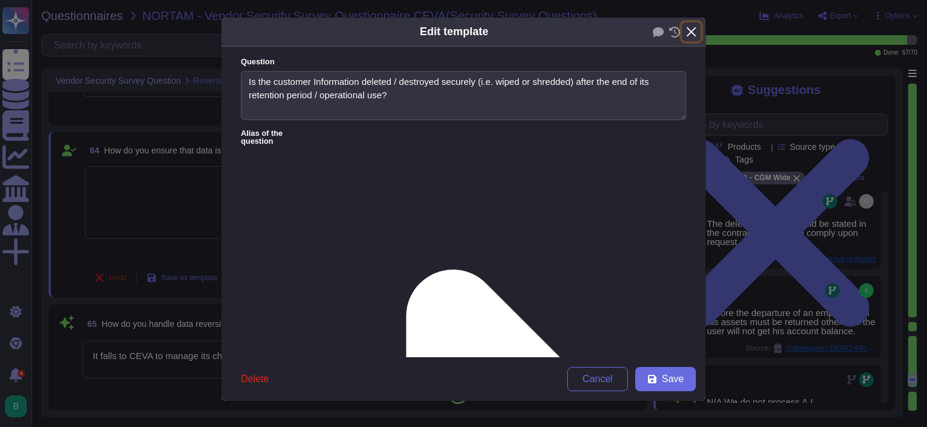
click at [692, 33] on button "Close" at bounding box center [691, 31] width 19 height 19
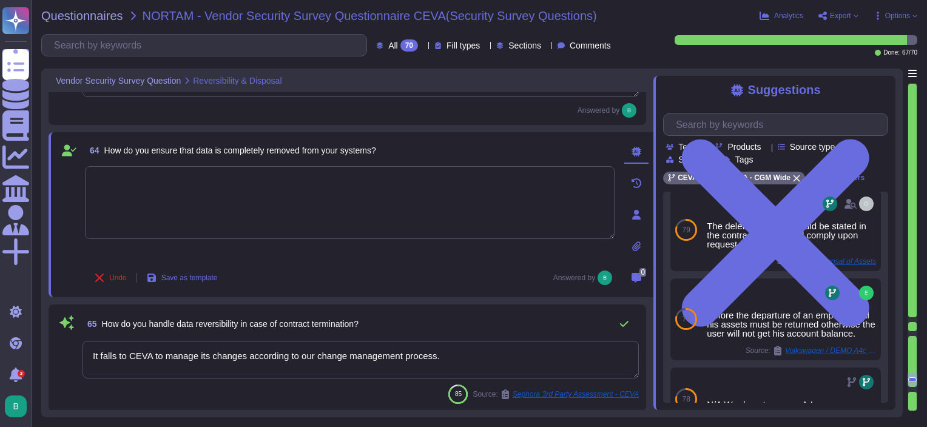
scroll to position [196, 0]
click at [358, 196] on textarea at bounding box center [350, 202] width 530 height 73
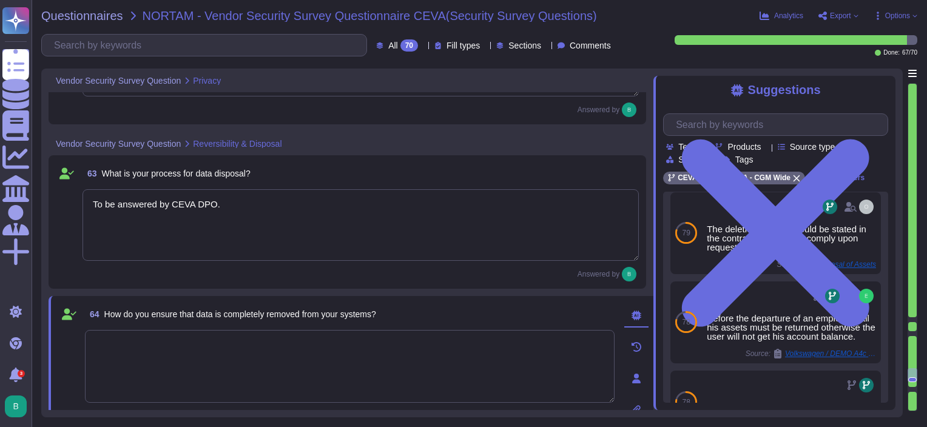
scroll to position [7465, 0]
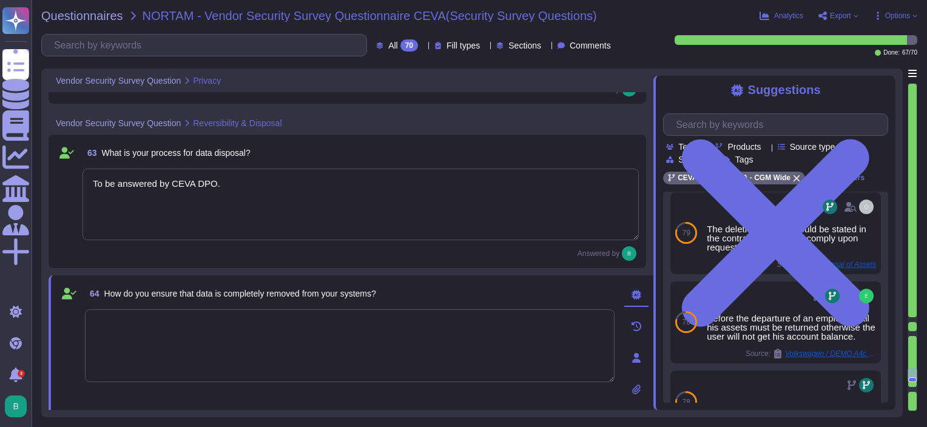
click at [238, 199] on textarea "To be answered by CEVA DPO." at bounding box center [361, 205] width 556 height 72
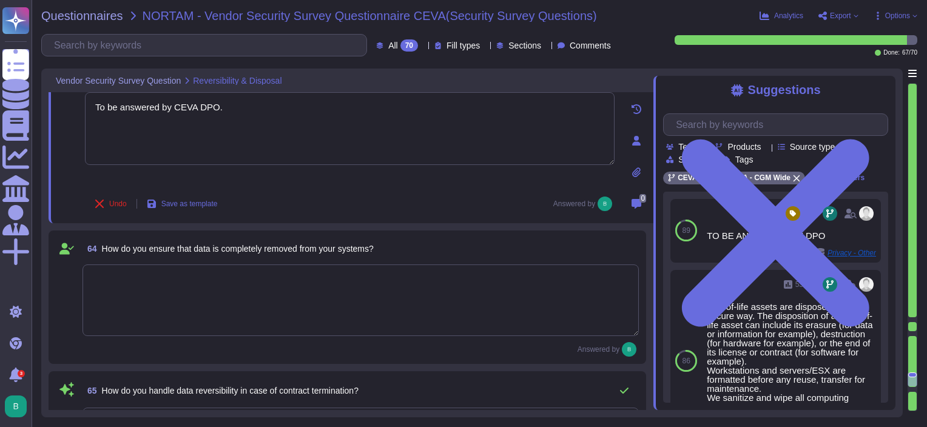
scroll to position [7525, 0]
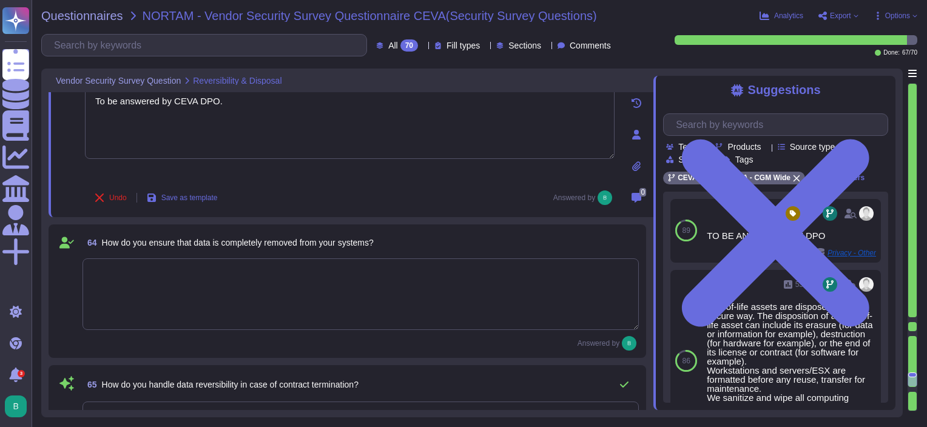
click at [294, 266] on textarea at bounding box center [361, 294] width 556 height 72
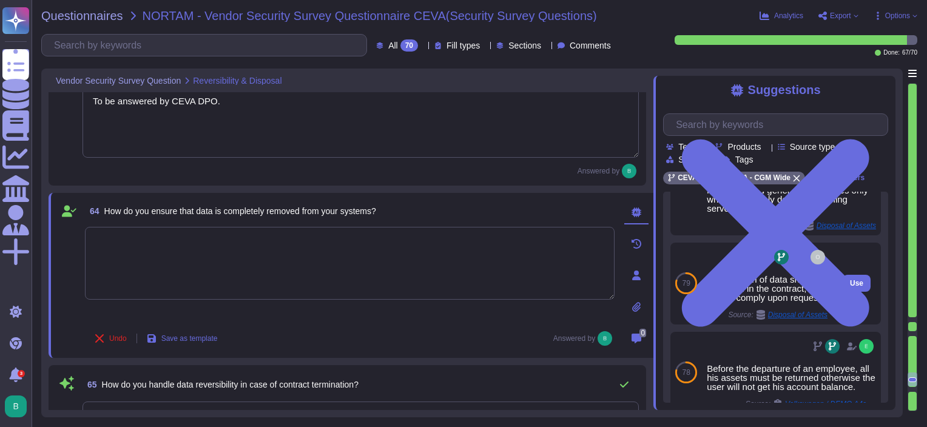
scroll to position [215, 0]
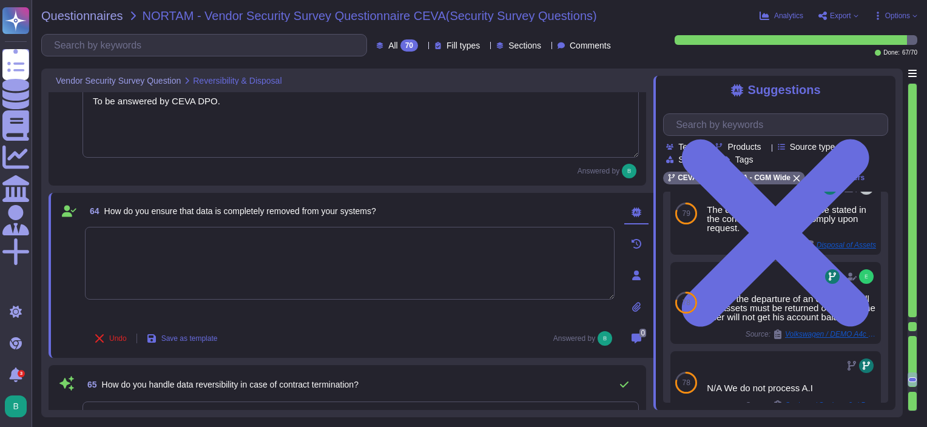
click at [430, 272] on textarea at bounding box center [350, 263] width 530 height 73
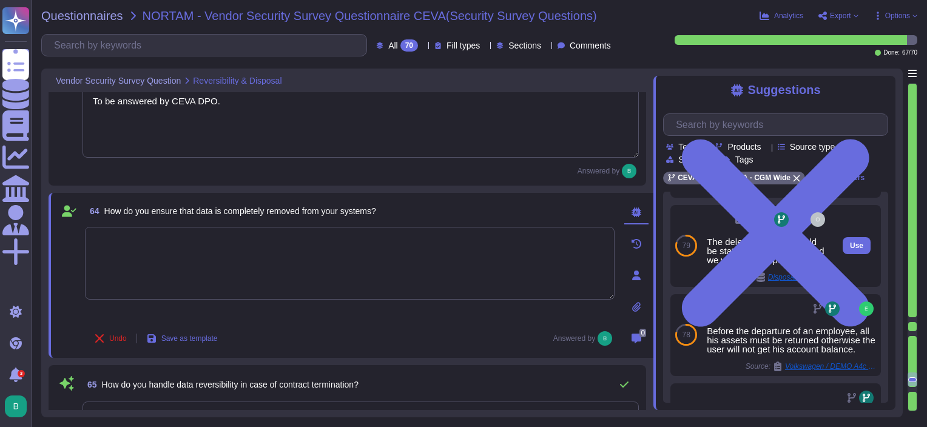
scroll to position [0, 0]
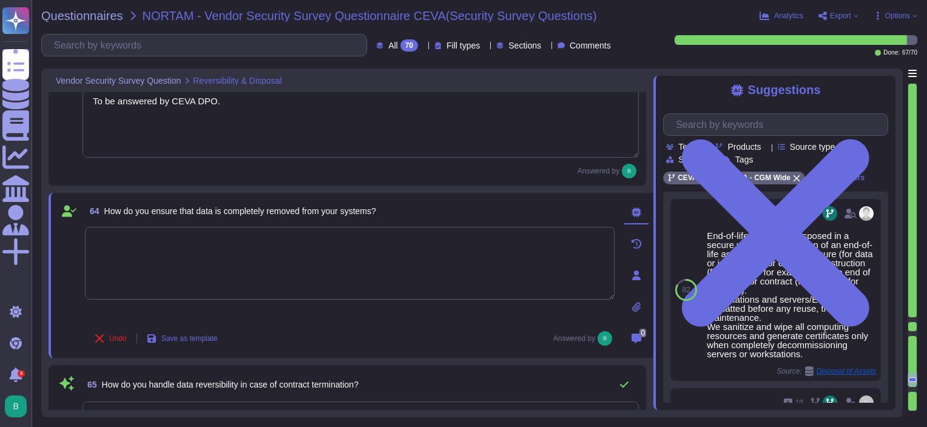
click at [539, 240] on textarea at bounding box center [350, 263] width 530 height 73
click at [250, 117] on textarea "To be answered by CEVA DPO." at bounding box center [361, 122] width 556 height 72
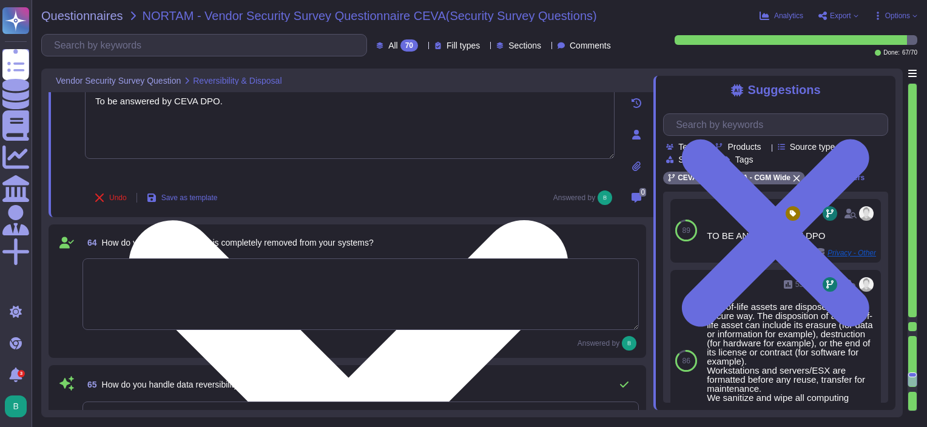
click at [250, 116] on textarea "To be answered by CEVA DPO." at bounding box center [350, 122] width 530 height 73
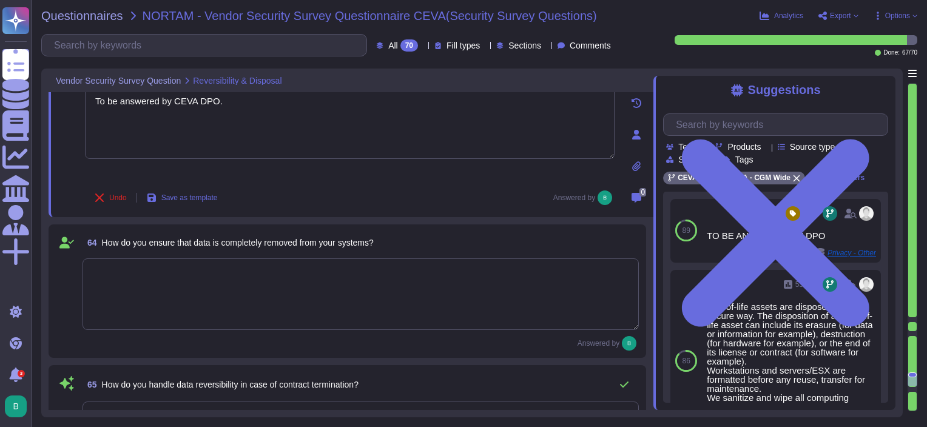
click at [250, 276] on textarea at bounding box center [361, 294] width 556 height 72
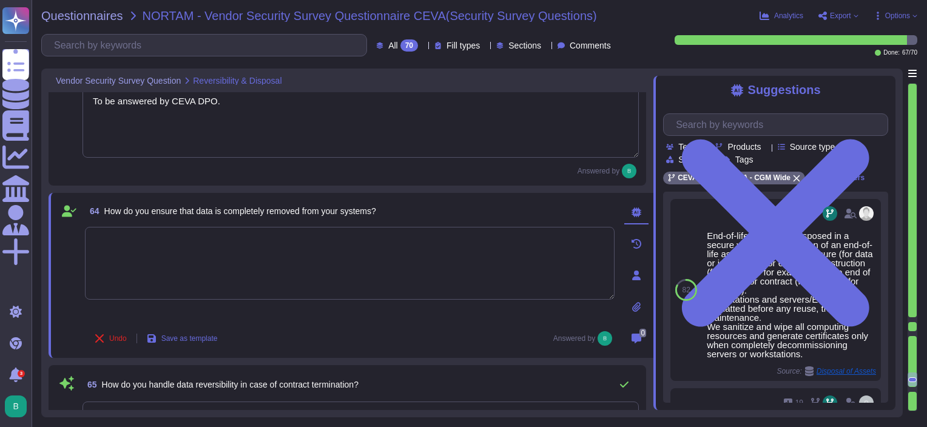
paste textarea "To be answered by CEVA DPO."
click at [198, 182] on div "63 What is your process for data disposal? To be answered by CEVA DPO. Answered…" at bounding box center [348, 118] width 598 height 133
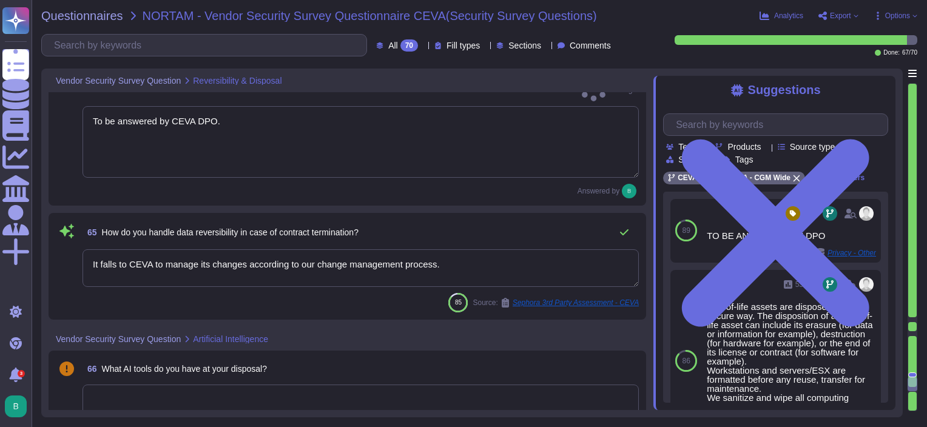
scroll to position [7707, 0]
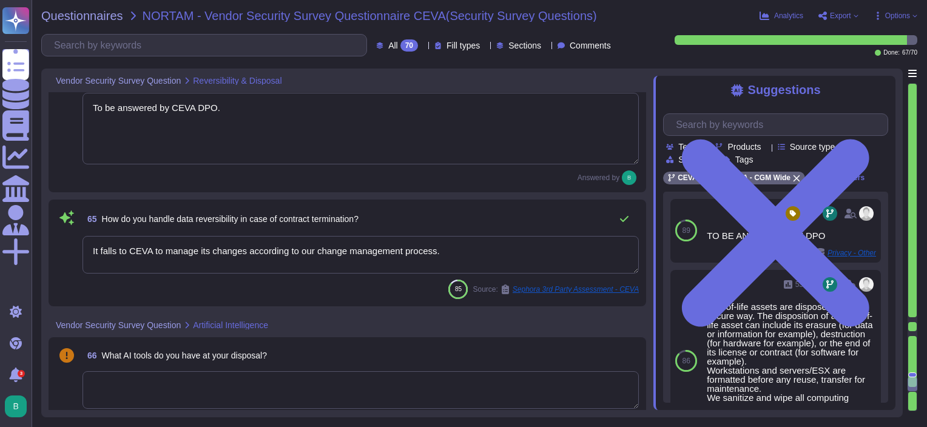
click at [311, 236] on textarea "It falls to CEVA to manage its changes according to our change management proce…" at bounding box center [361, 255] width 556 height 38
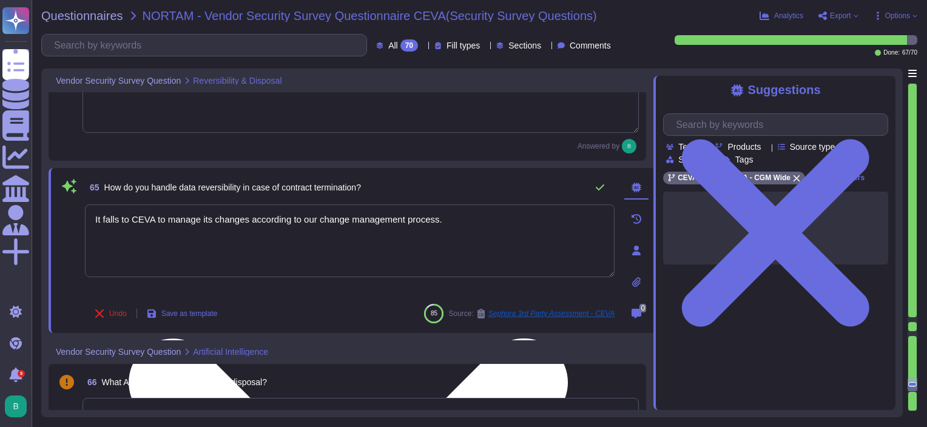
click at [311, 233] on textarea "It falls to CEVA to manage its changes according to our change management proce…" at bounding box center [350, 240] width 530 height 73
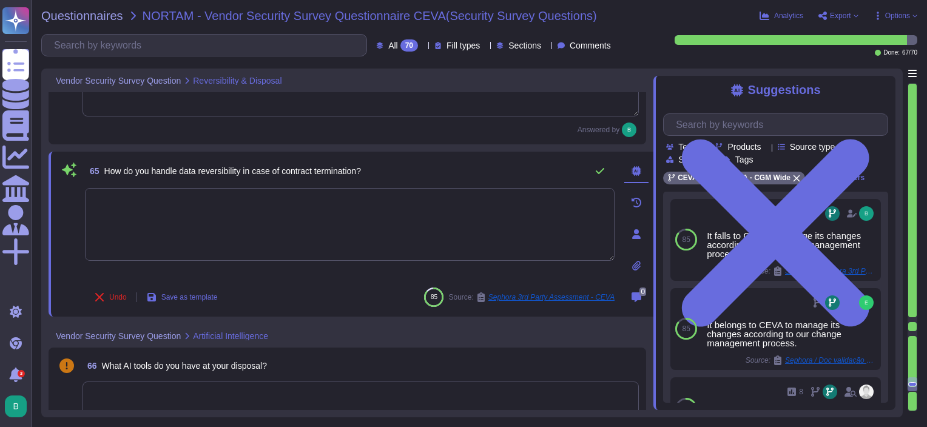
paste textarea "To be answered by CEVA DPO."
click at [422, 152] on div "65 How do you handle data reversibility in case of contract termination? To be …" at bounding box center [351, 234] width 605 height 165
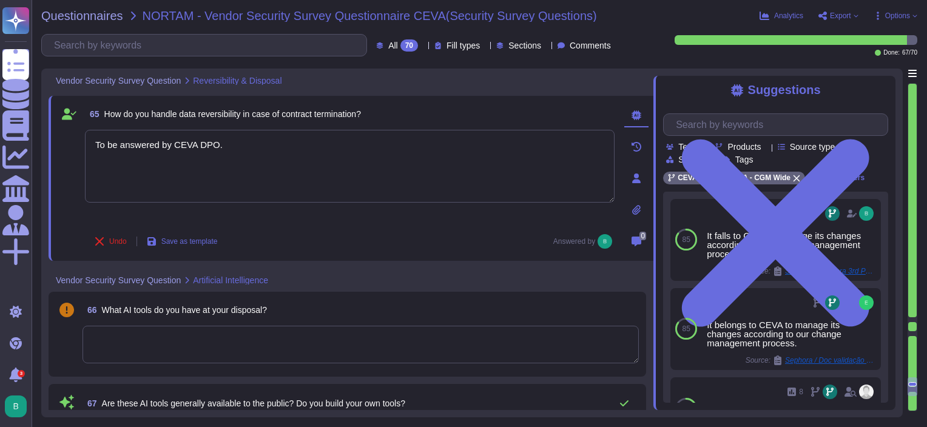
scroll to position [7696, 0]
click at [230, 336] on textarea at bounding box center [361, 344] width 556 height 38
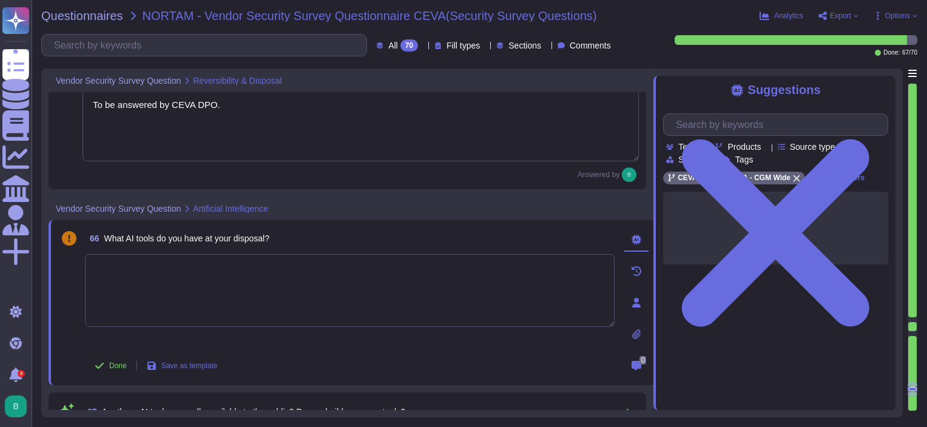
scroll to position [7757, 0]
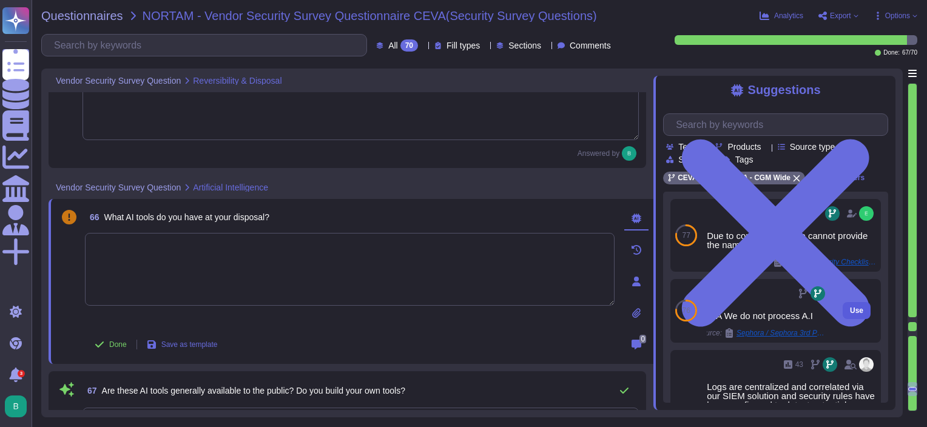
click at [850, 311] on span "Use" at bounding box center [856, 310] width 13 height 7
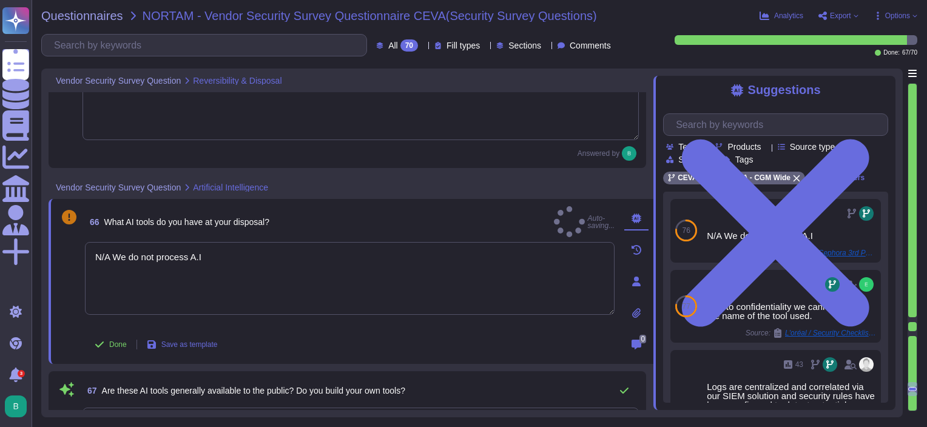
click at [427, 215] on div "66 What AI tools do you have at your disposal? Auto-saving..." at bounding box center [350, 221] width 530 height 31
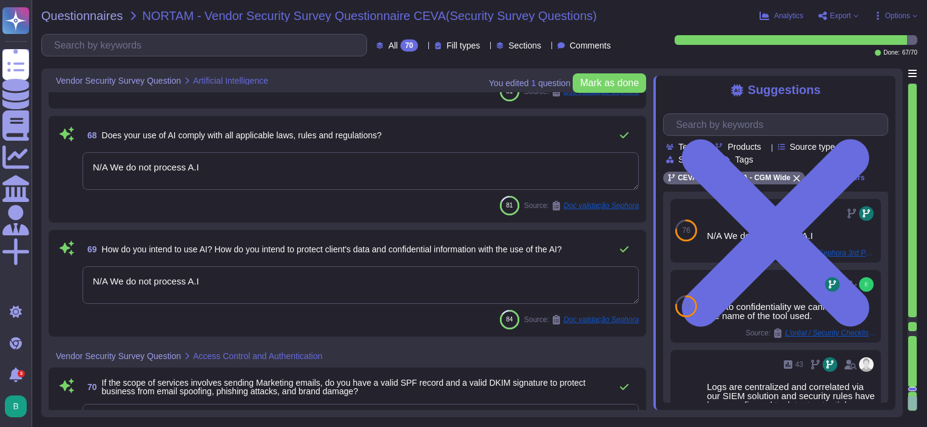
scroll to position [8167, 0]
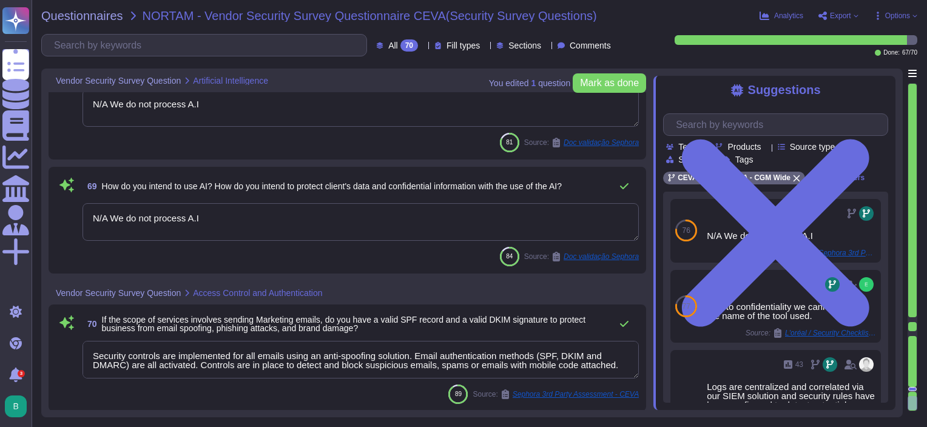
click at [536, 359] on textarea "Security controls are implemented for all emails using an anti-spoofing solutio…" at bounding box center [361, 360] width 556 height 38
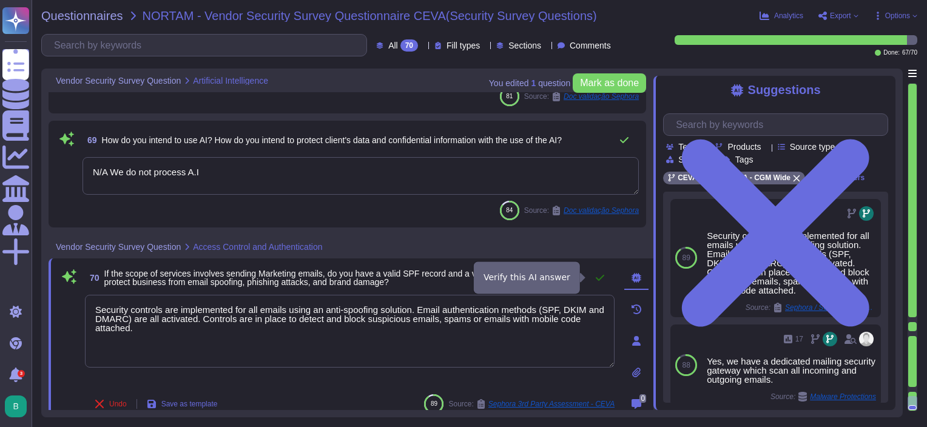
click at [593, 281] on button at bounding box center [600, 278] width 29 height 24
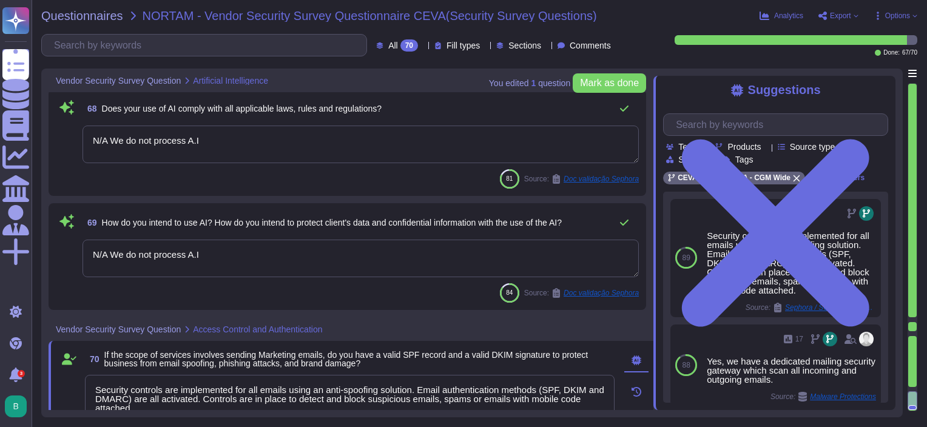
scroll to position [8046, 0]
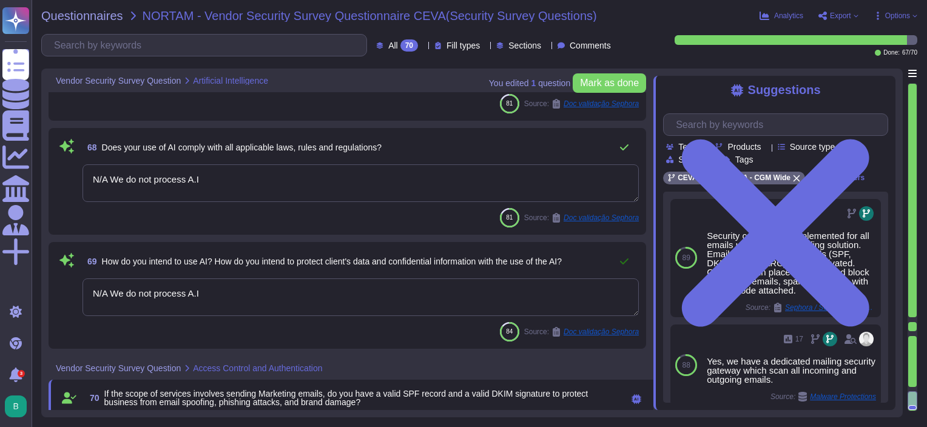
click at [628, 259] on icon at bounding box center [624, 261] width 8 height 6
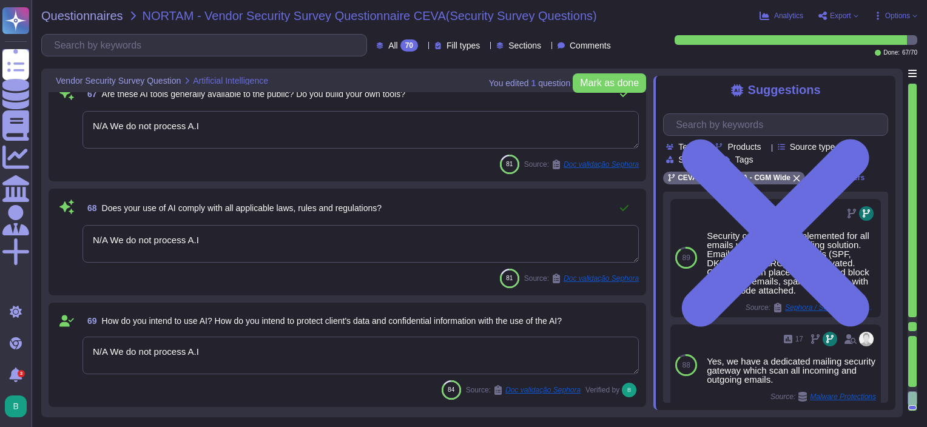
click at [624, 209] on icon at bounding box center [624, 208] width 8 height 6
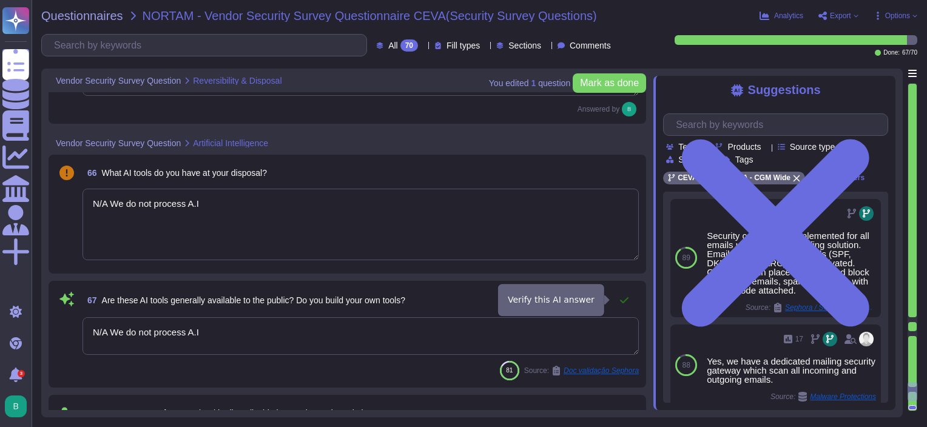
click at [623, 299] on icon at bounding box center [625, 301] width 10 height 10
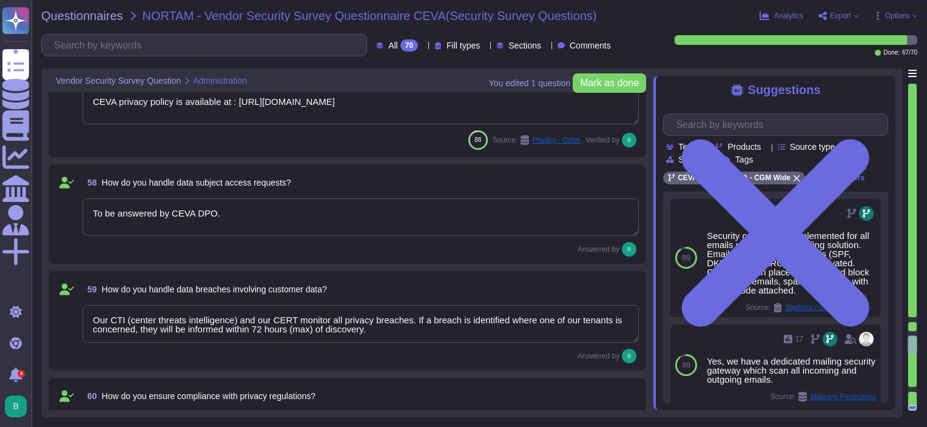
scroll to position [6699, 0]
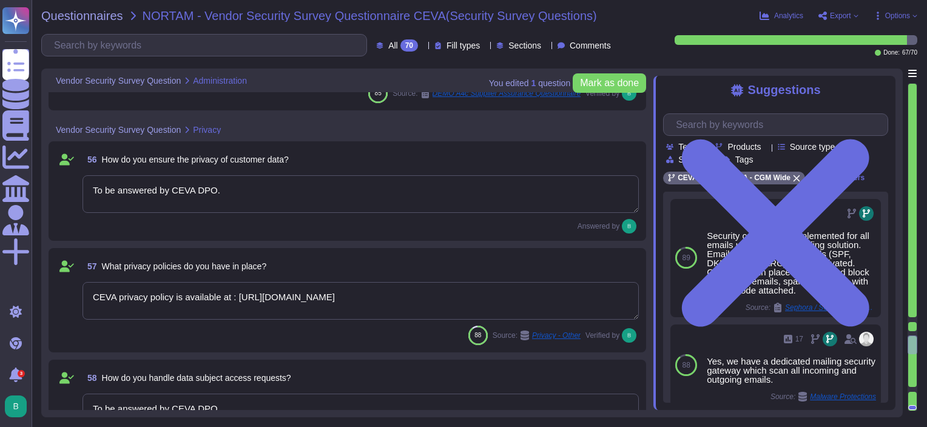
click at [848, 14] on span "Export" at bounding box center [840, 15] width 21 height 7
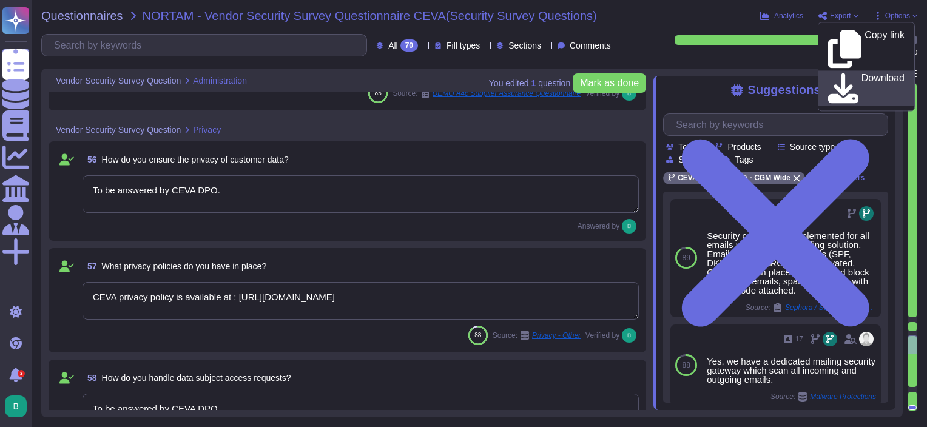
click at [862, 73] on p "Download" at bounding box center [883, 88] width 43 height 30
